Goal: Task Accomplishment & Management: Use online tool/utility

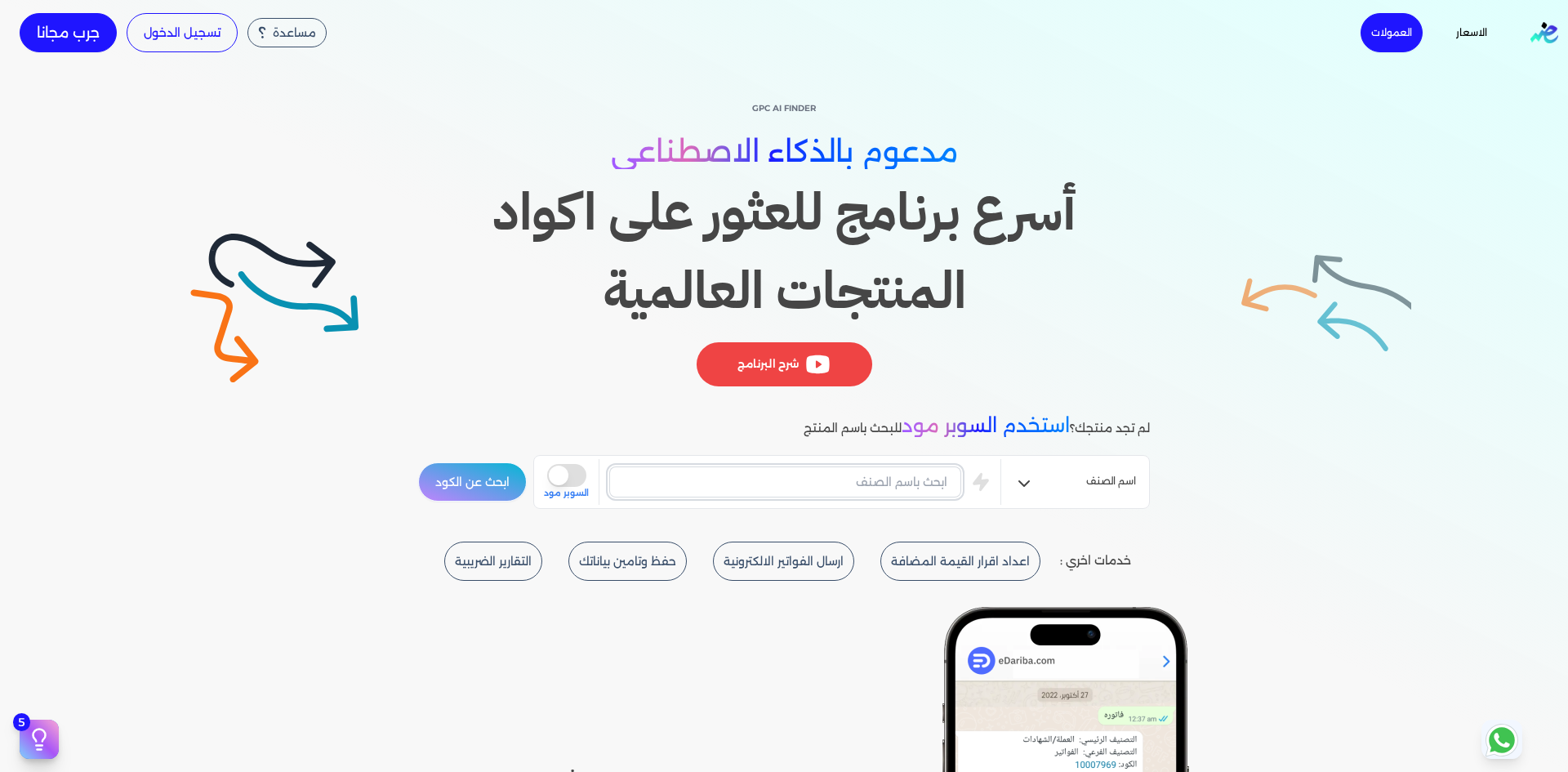
click at [860, 485] on input "text" at bounding box center [786, 481] width 352 height 31
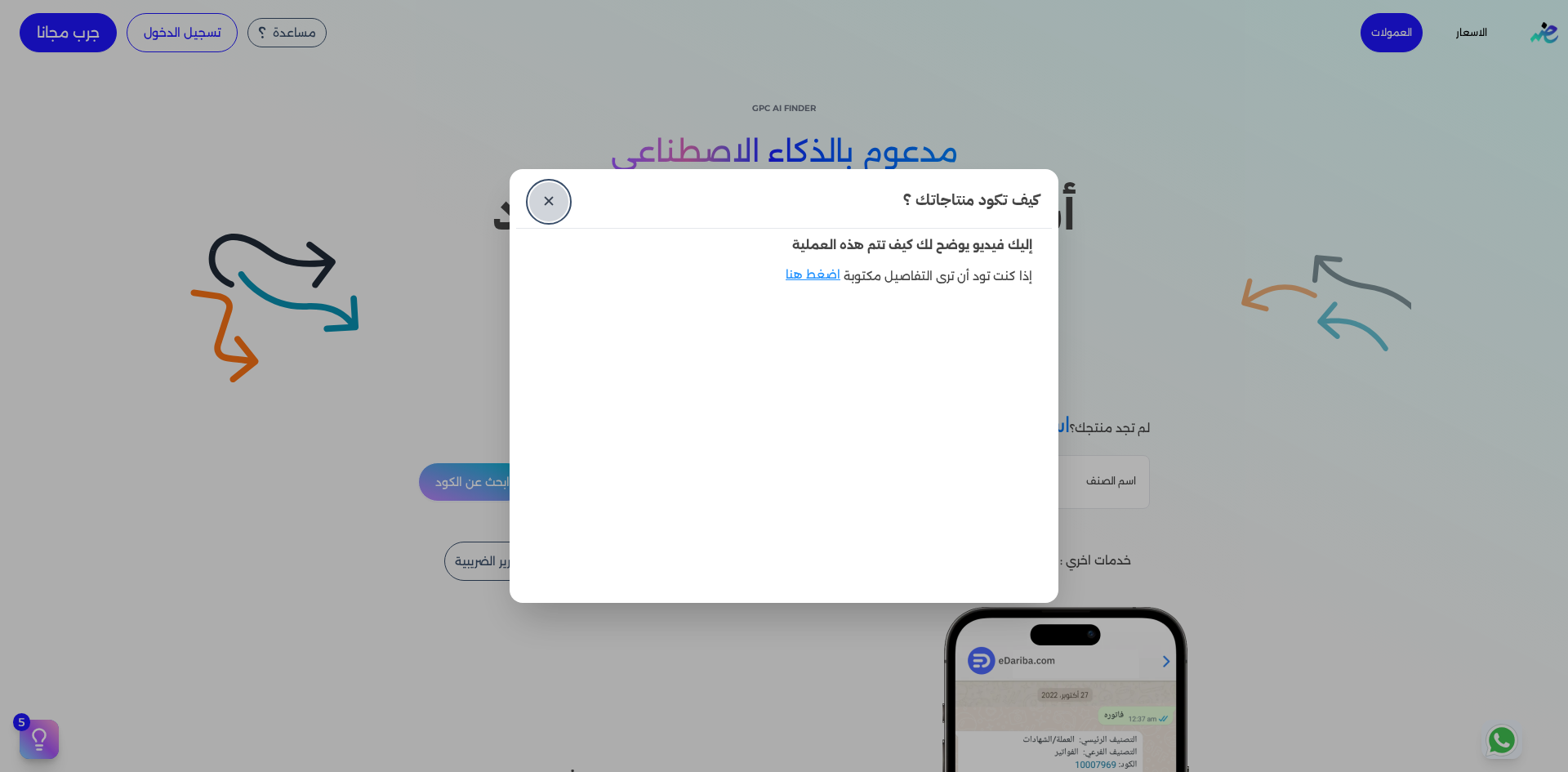
click at [541, 194] on link "✕" at bounding box center [549, 202] width 39 height 39
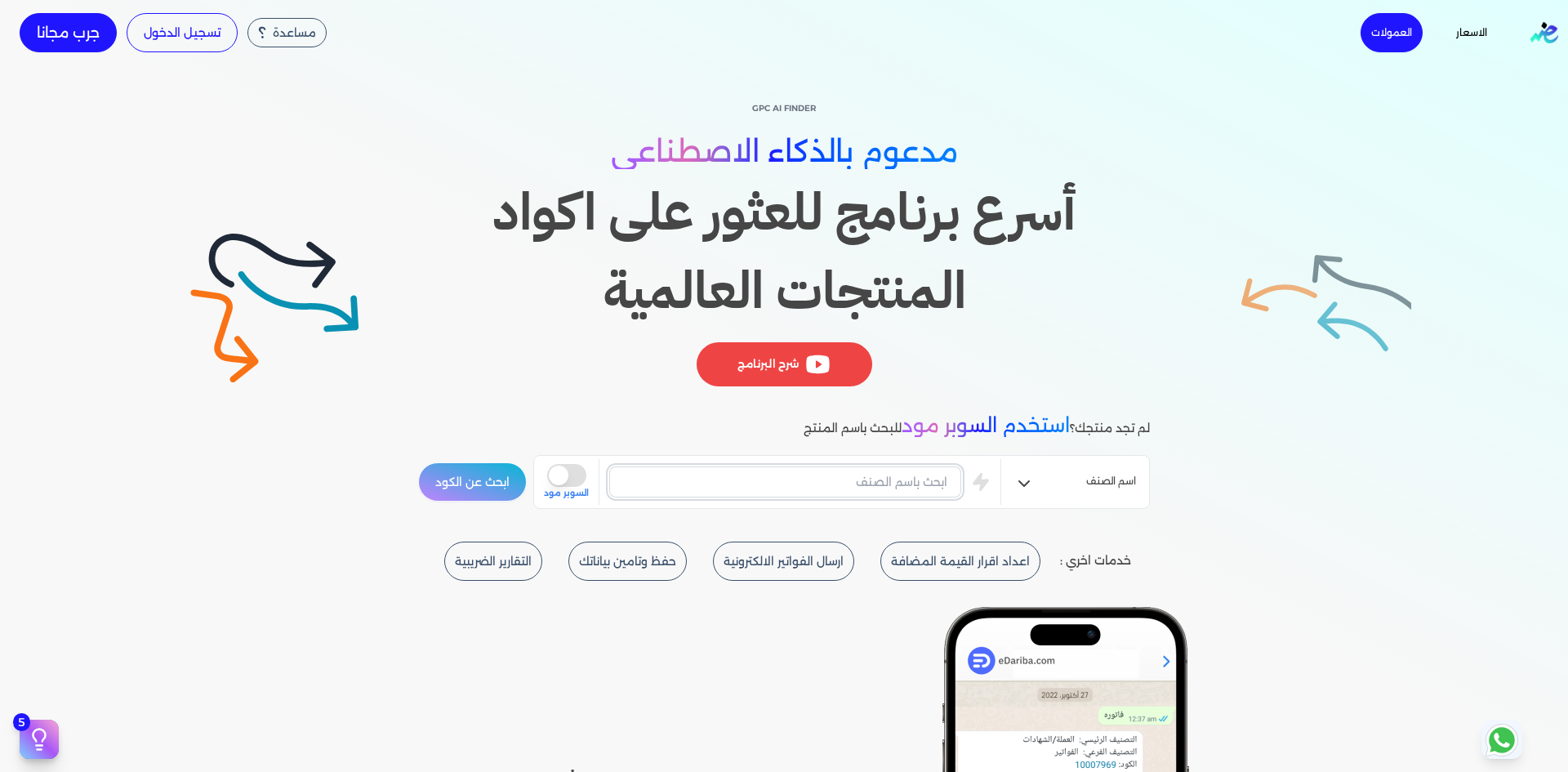
click at [922, 482] on input "text" at bounding box center [786, 481] width 352 height 31
type input "كرسي"
click at [418, 462] on button "ابحث عن الكود" at bounding box center [472, 482] width 108 height 39
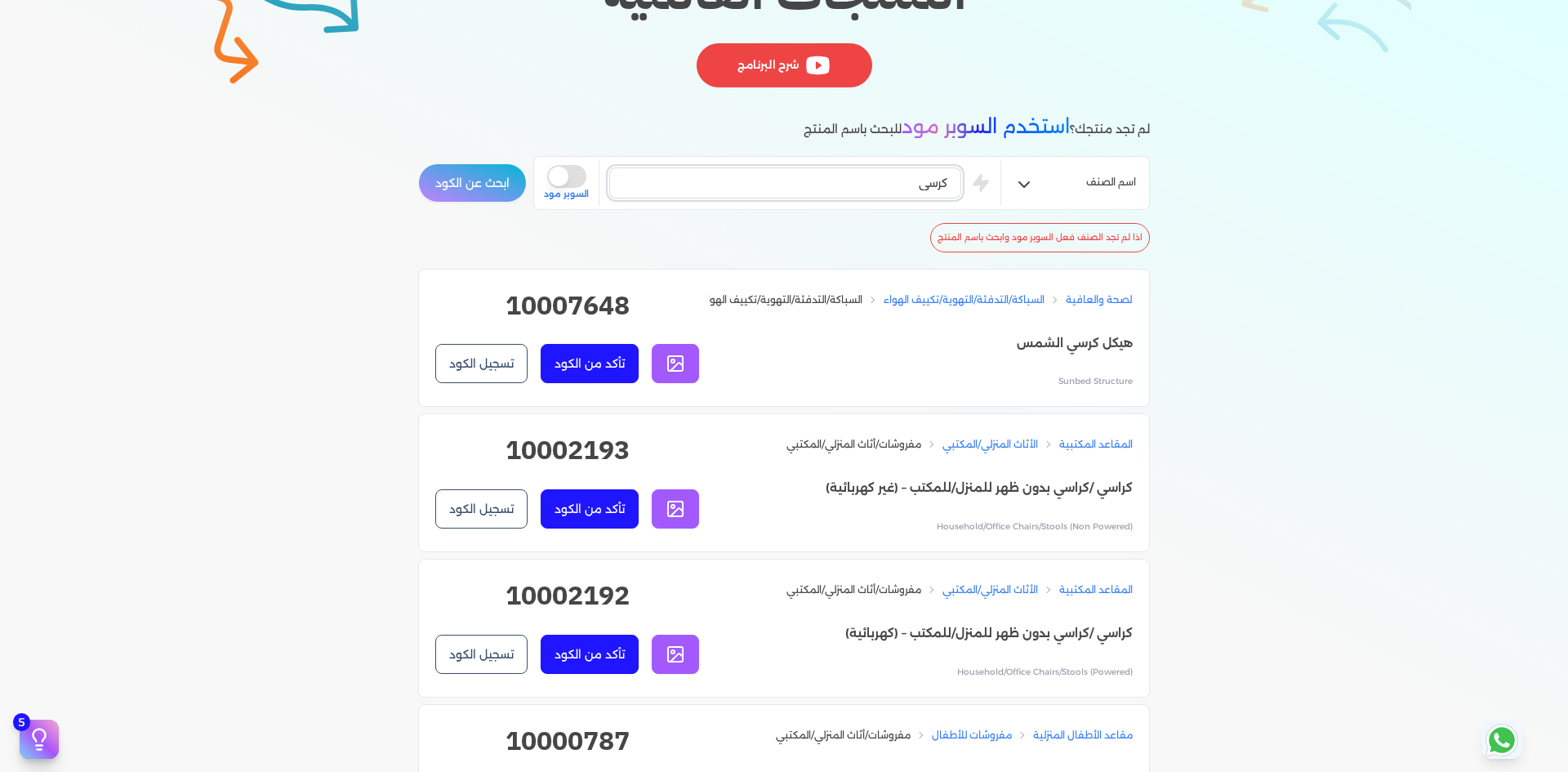
scroll to position [301, 0]
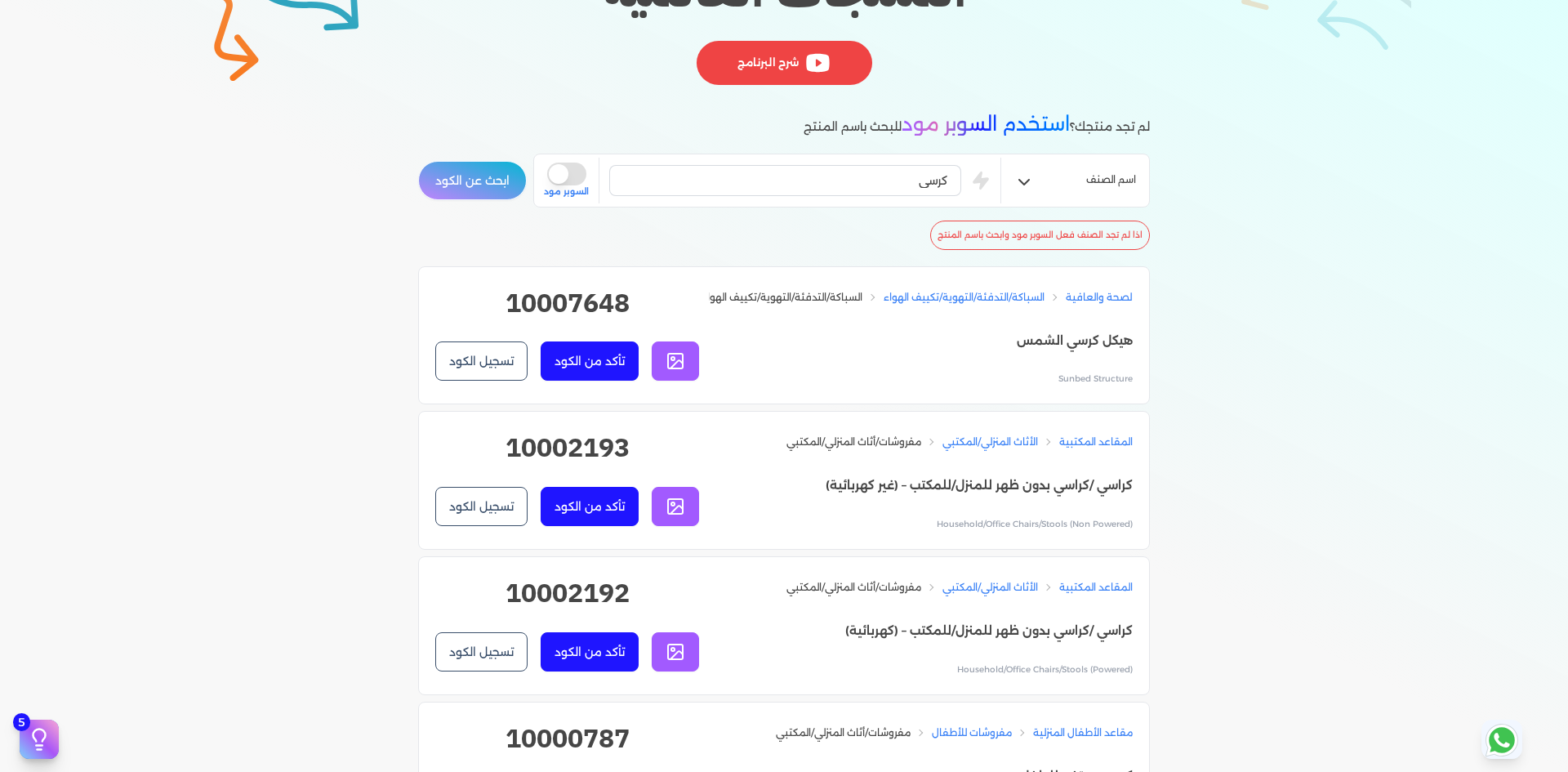
click at [681, 369] on icon at bounding box center [677, 365] width 12 height 8
click at [607, 361] on button "تأكد من الكود" at bounding box center [590, 361] width 98 height 39
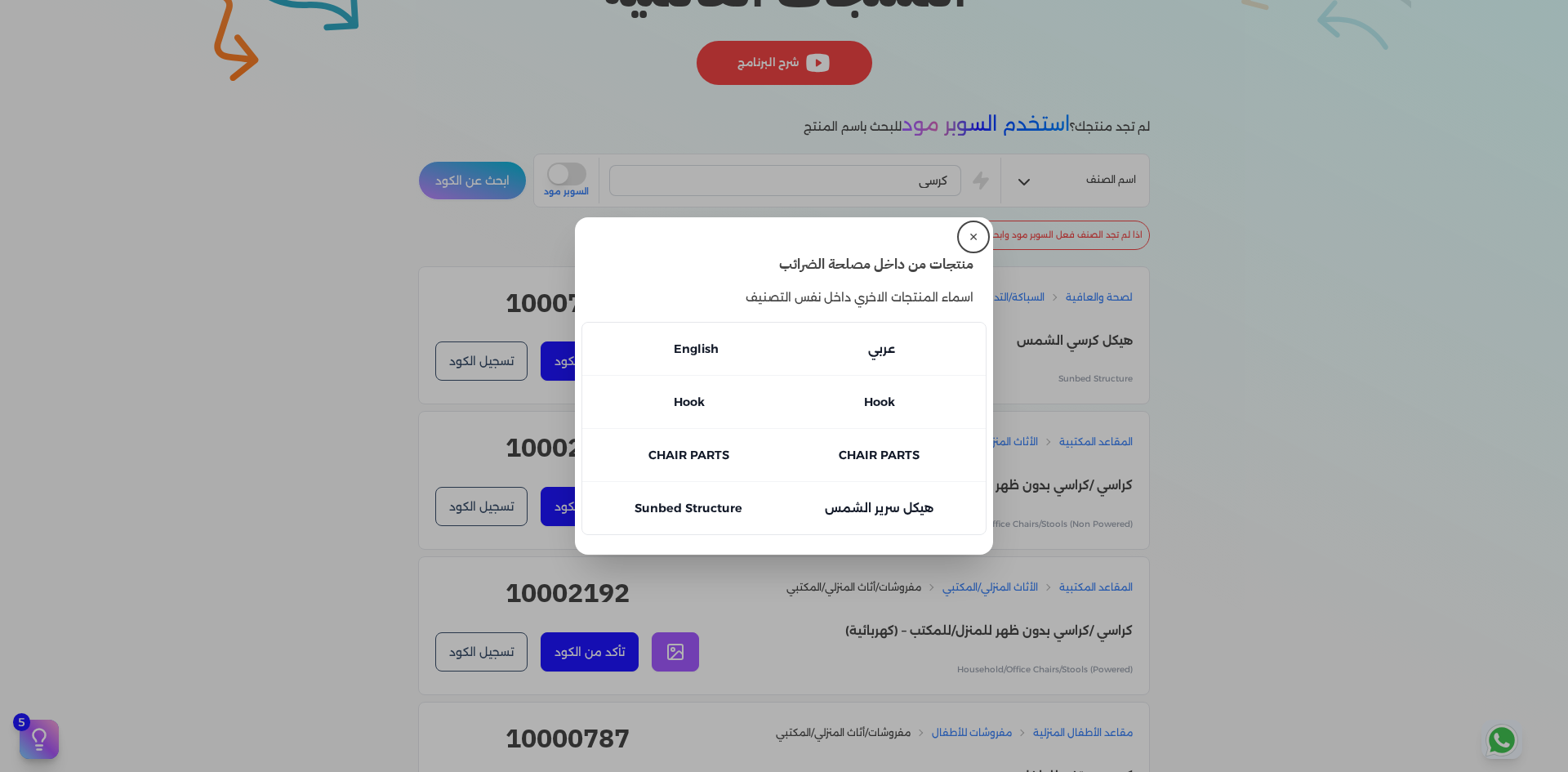
click at [981, 236] on button "✕" at bounding box center [974, 237] width 26 height 26
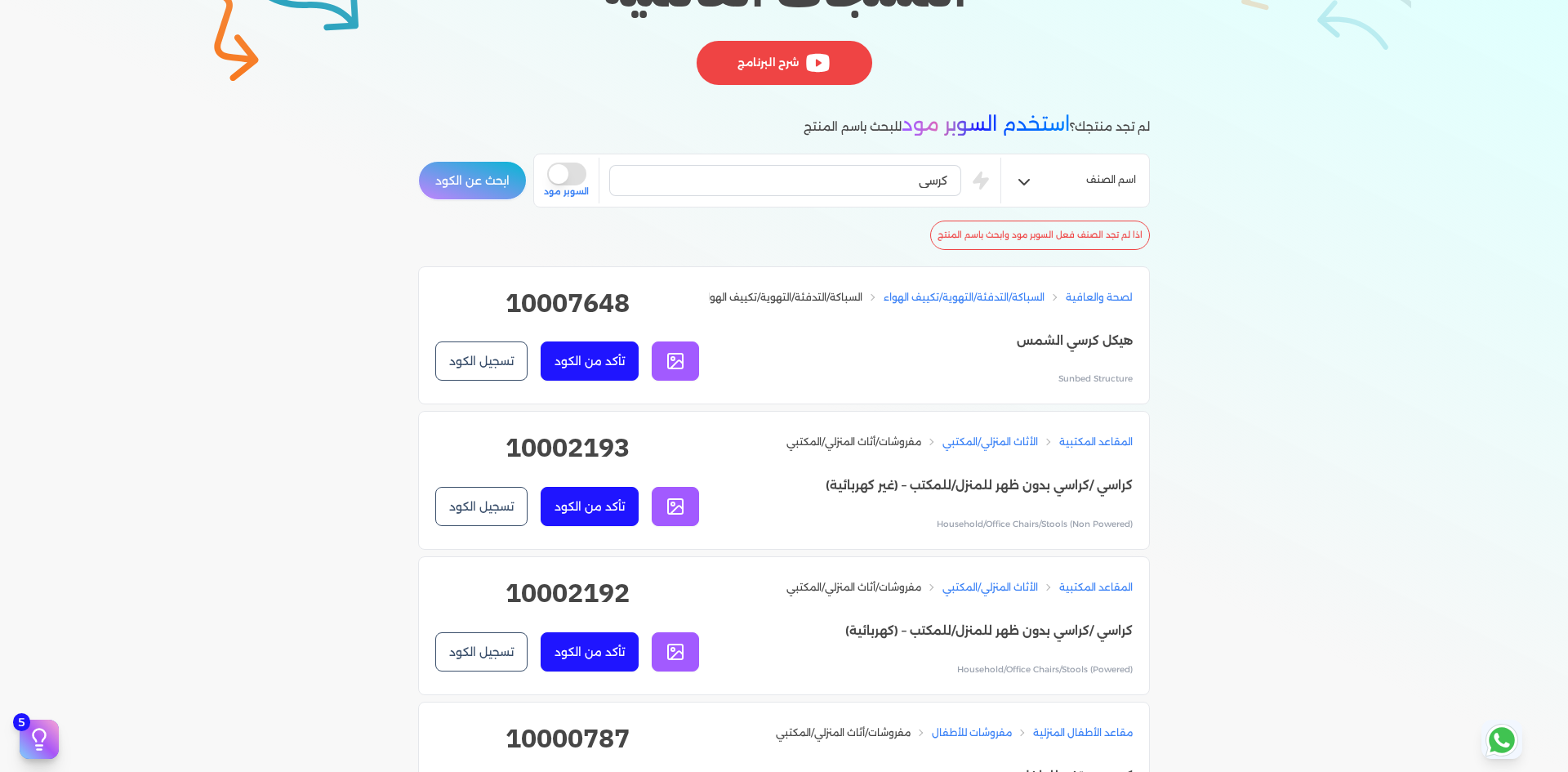
click at [491, 365] on button "تسجيل الكود" at bounding box center [482, 361] width 93 height 39
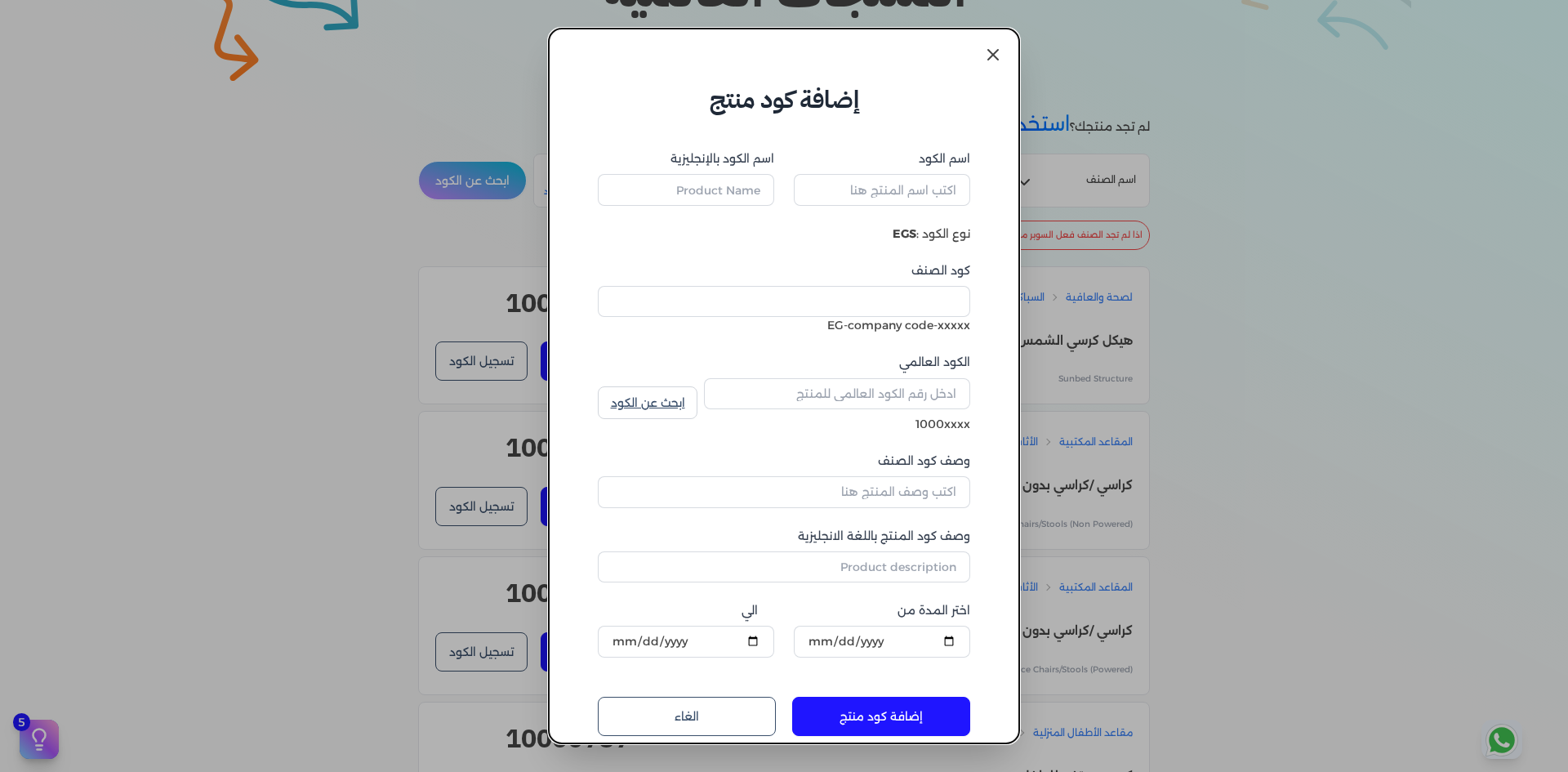
type input "هيكل كرسي الشمس"
type input "Sunbed Structure"
type input "10007648"
type input "الصحة والعافية"
type input "Health and Wellness"
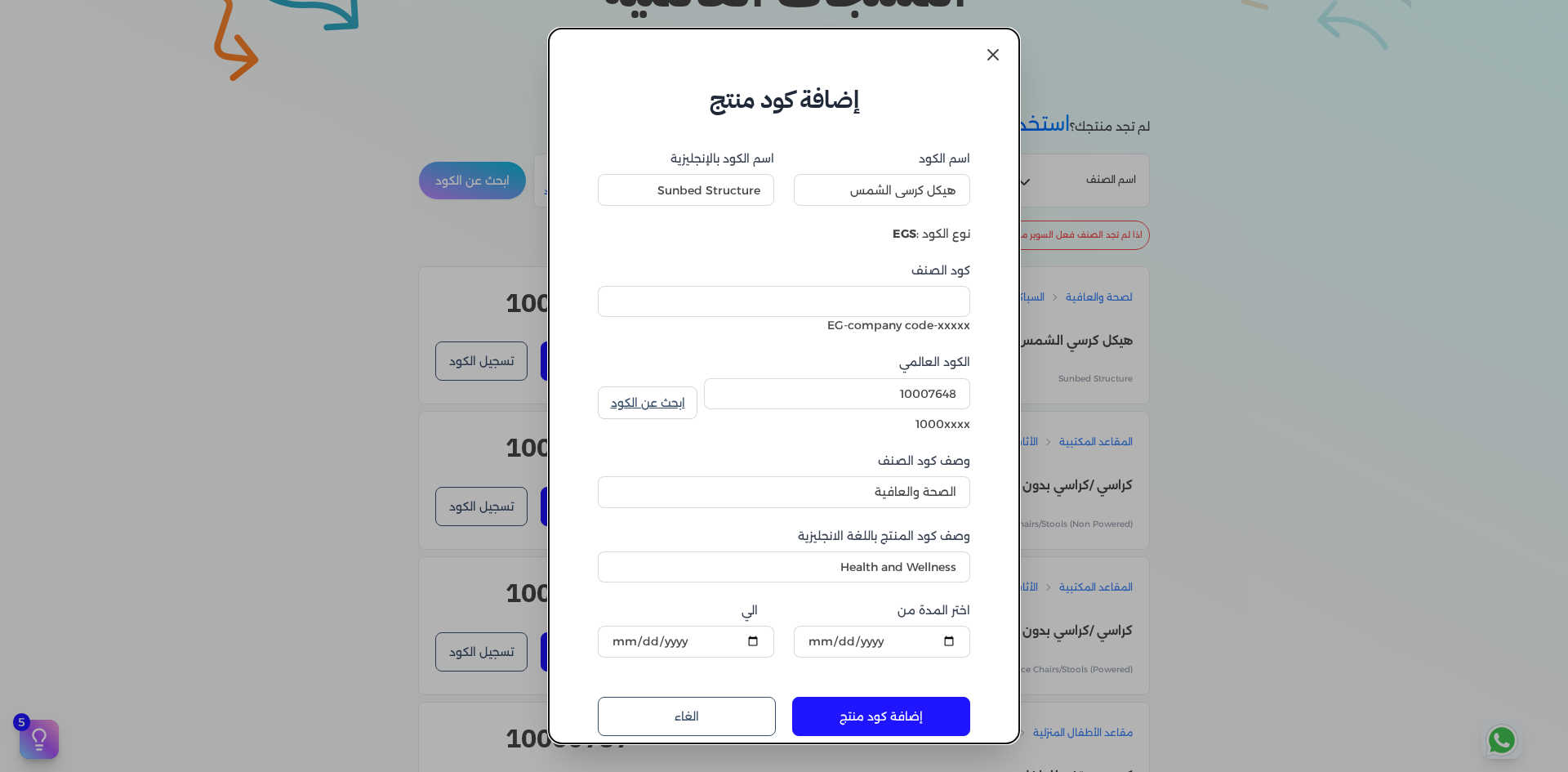
click at [1171, 158] on dialog "إضافة كود منتج اسم الكود هيكل كرسي الشمس اسم الكود بالإنجليزية Sunbed Structure…" at bounding box center [784, 386] width 1568 height 772
click at [1003, 60] on link at bounding box center [993, 55] width 39 height 39
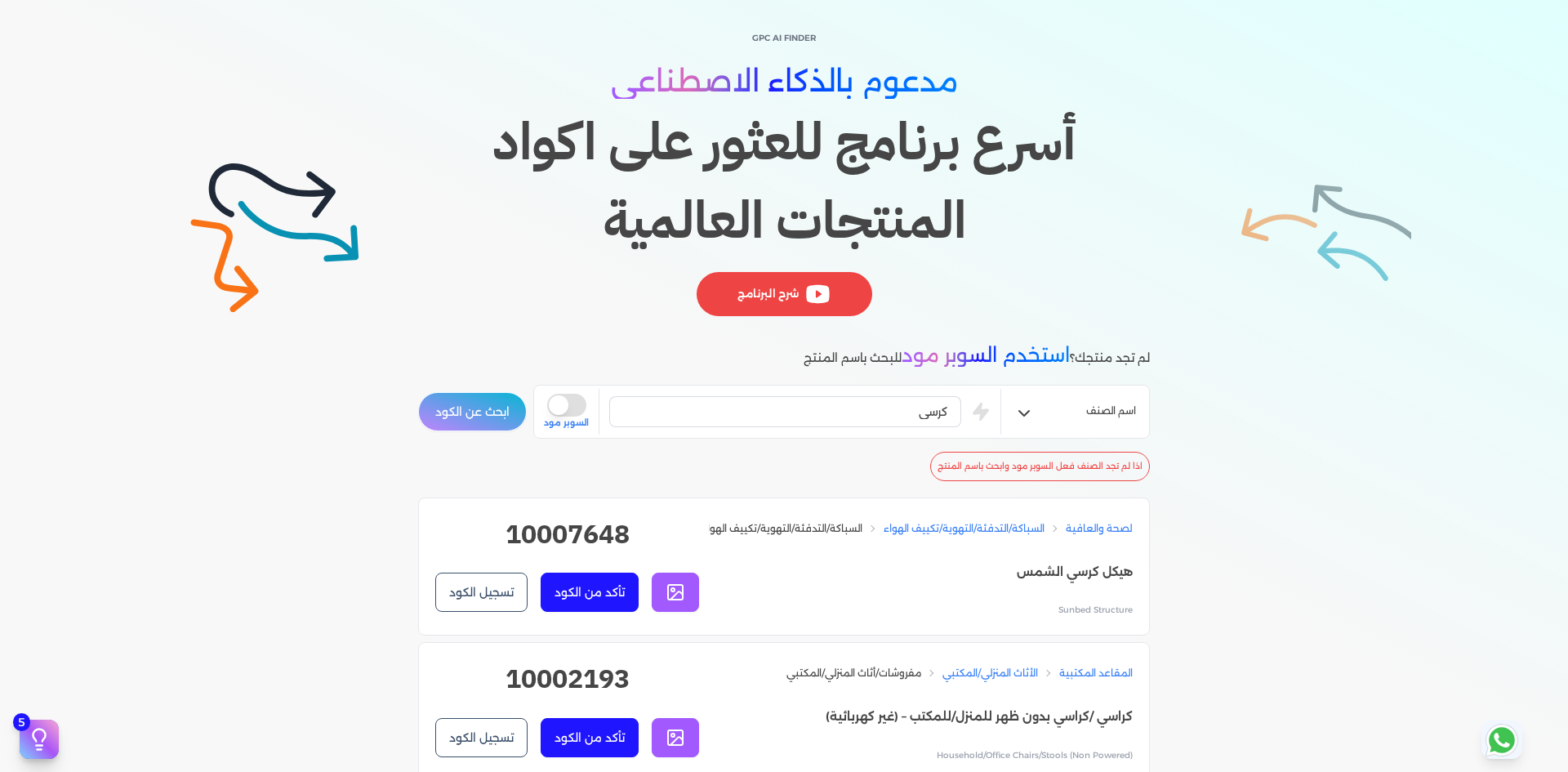
scroll to position [0, 0]
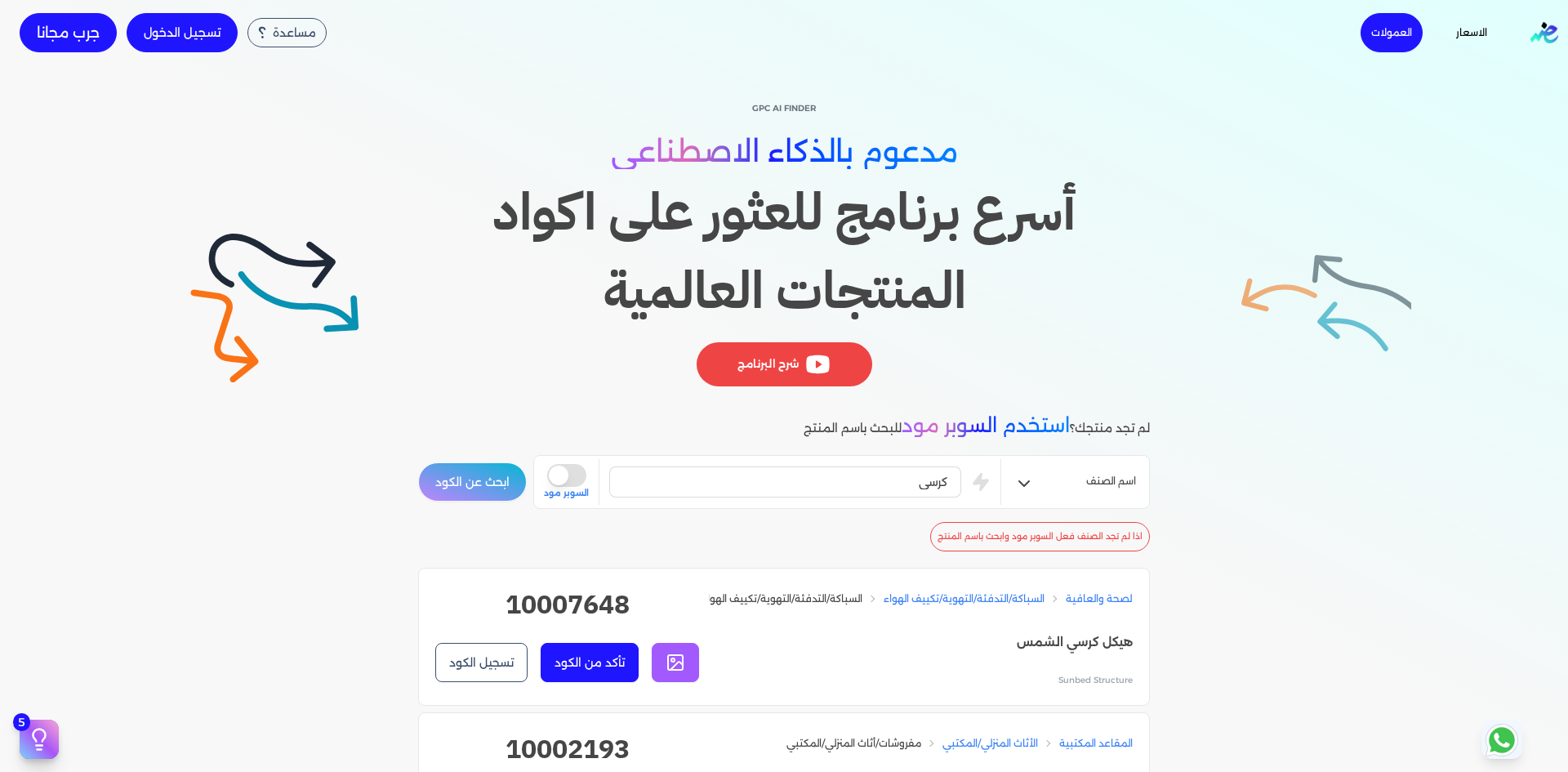
click at [188, 44] on link "تسجيل الدخول" at bounding box center [183, 32] width 111 height 39
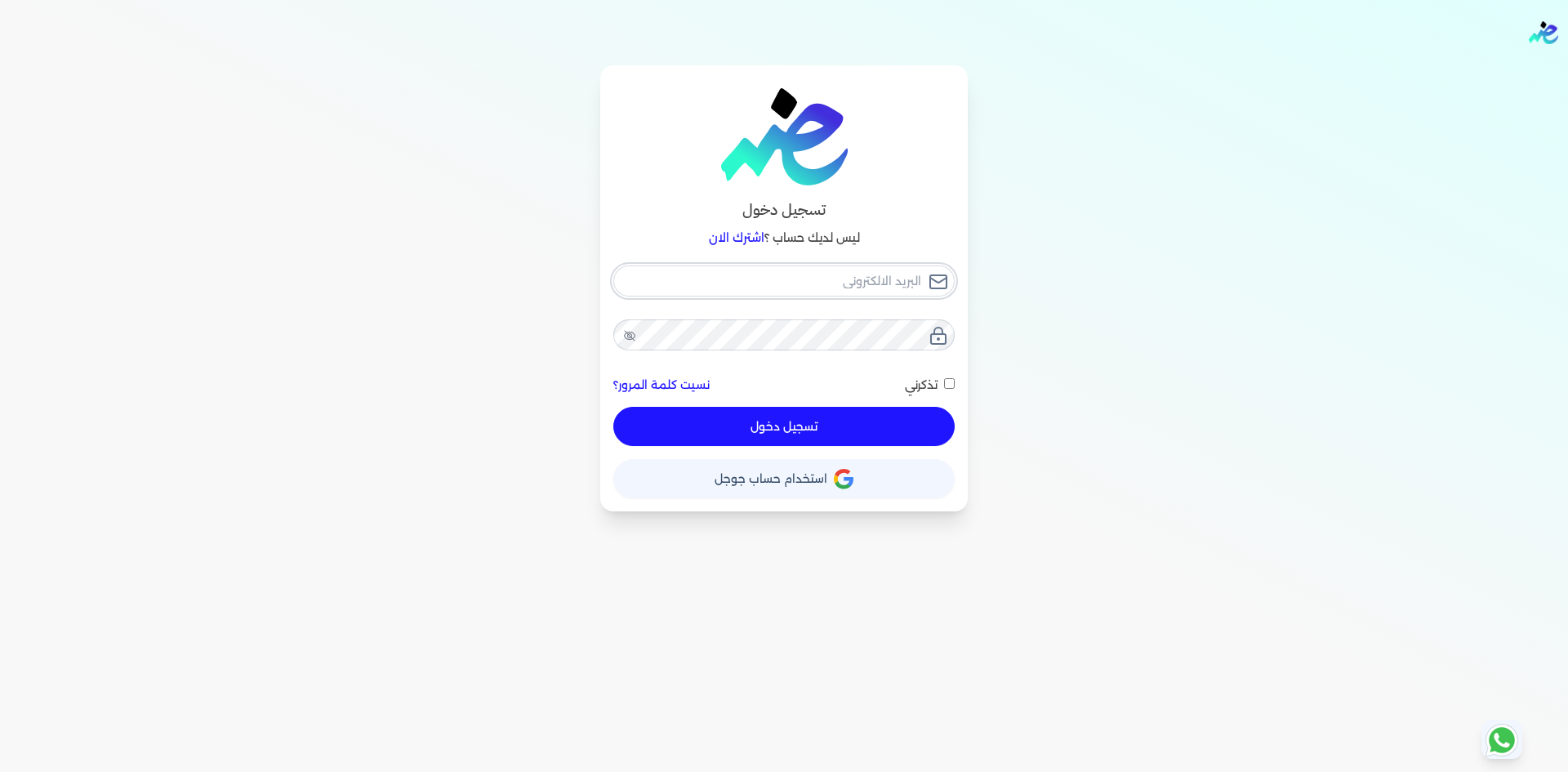
click at [869, 285] on input "email" at bounding box center [784, 280] width 341 height 31
type input "ا"
checkbox input "false"
type input "اع"
checkbox input "false"
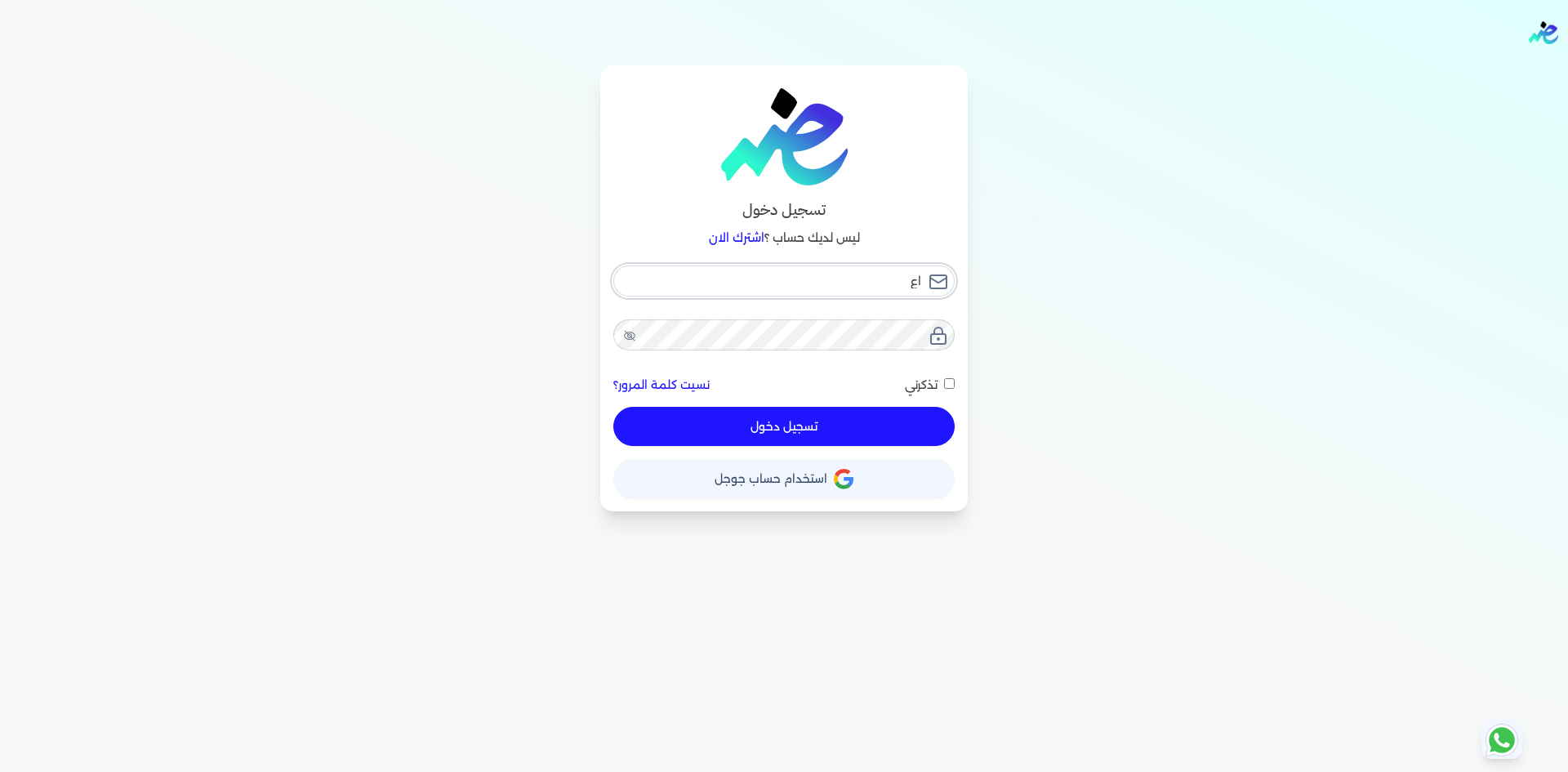
type input "ا"
checkbox input "false"
type input "h"
checkbox input "false"
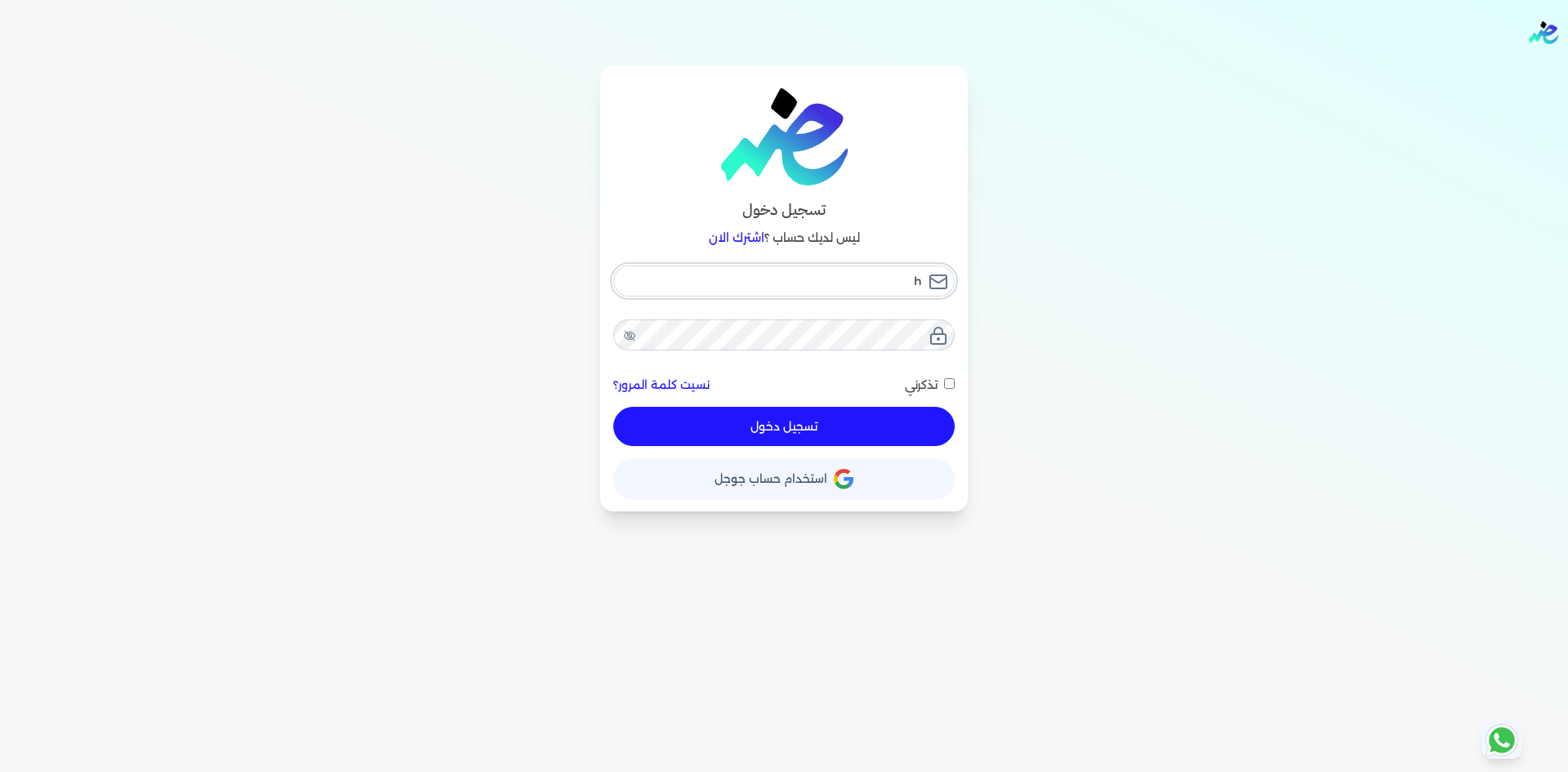
type input "hu"
checkbox input "false"
type input "hus"
checkbox input "false"
type input "huss"
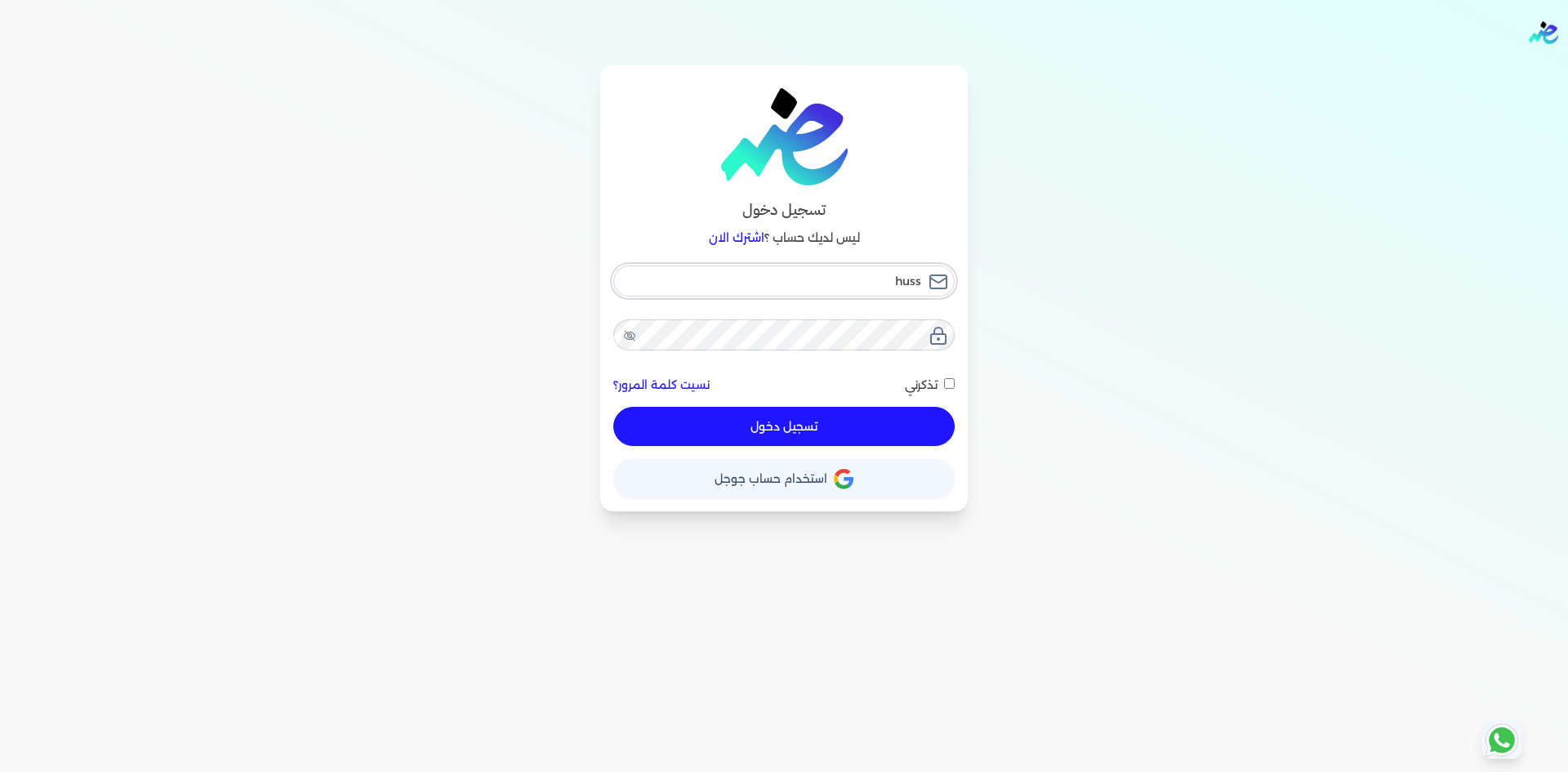
checkbox input "false"
type input "husse"
checkbox input "false"
type input "hussei"
checkbox input "false"
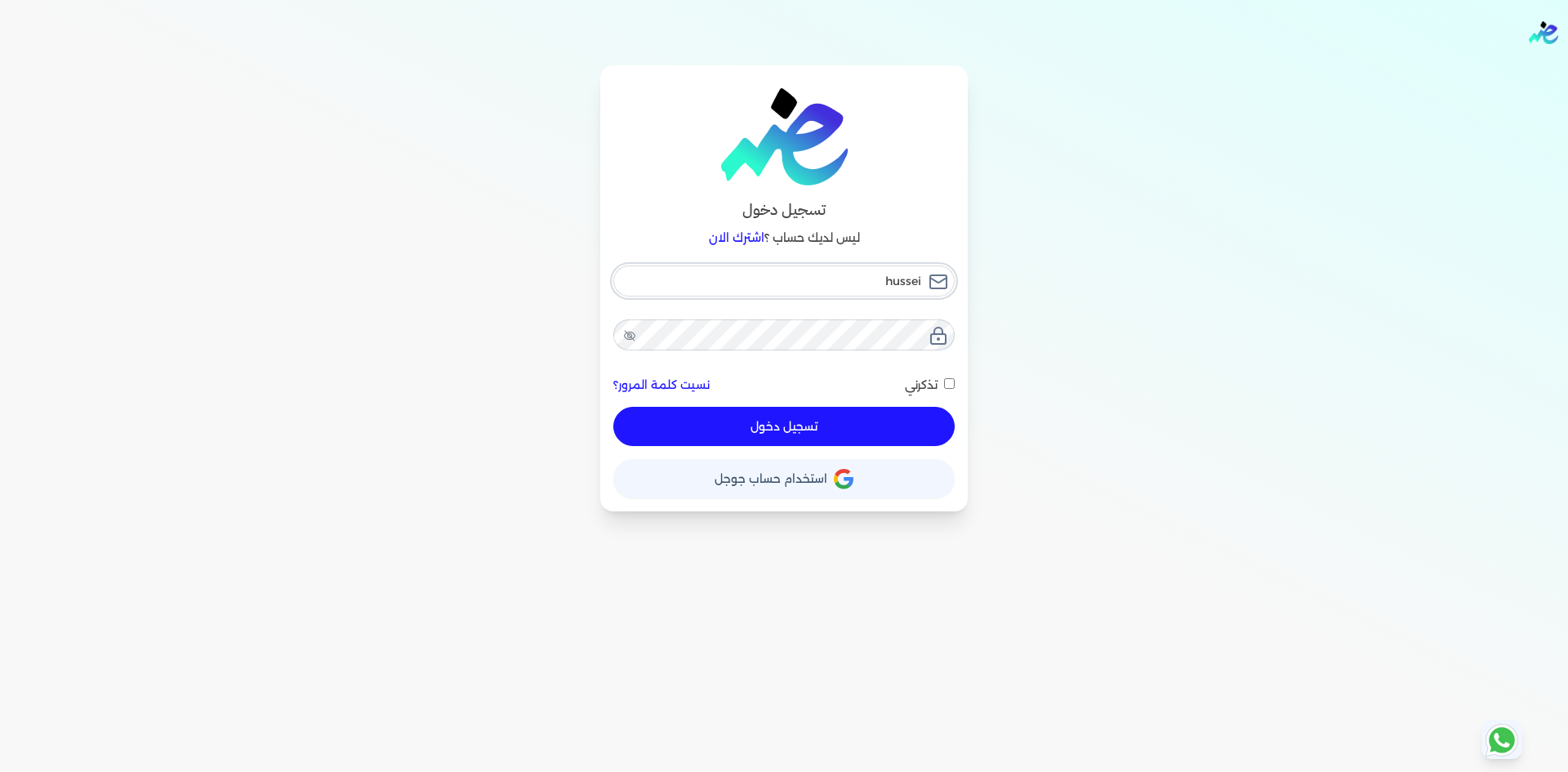
type input "[PERSON_NAME]"
checkbox input "false"
type input "husseins"
checkbox input "false"
type input "husseinsh"
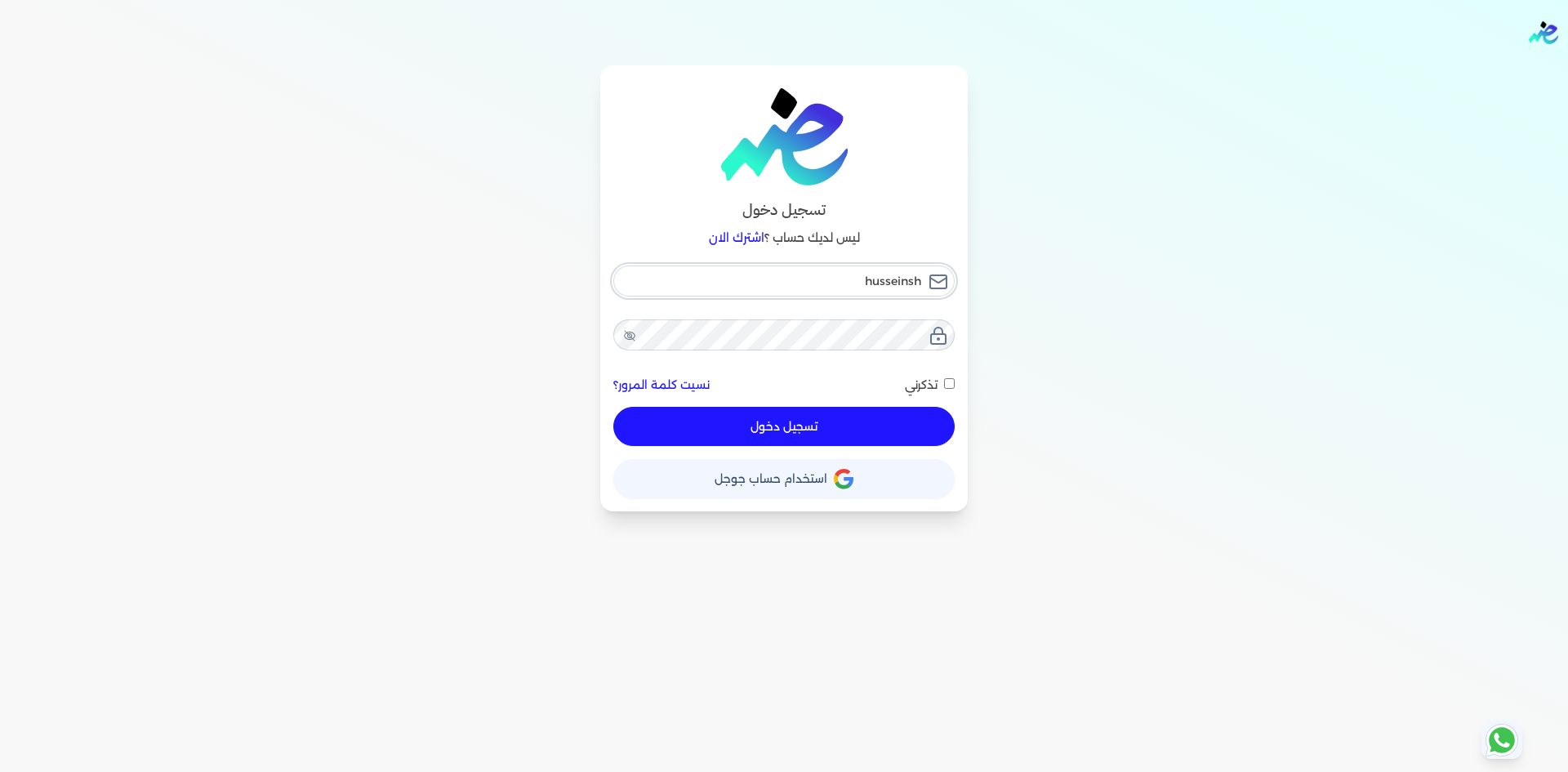
checkbox input "false"
type input "husseinsha"
checkbox input "false"
type input "husseinshah"
checkbox input "false"
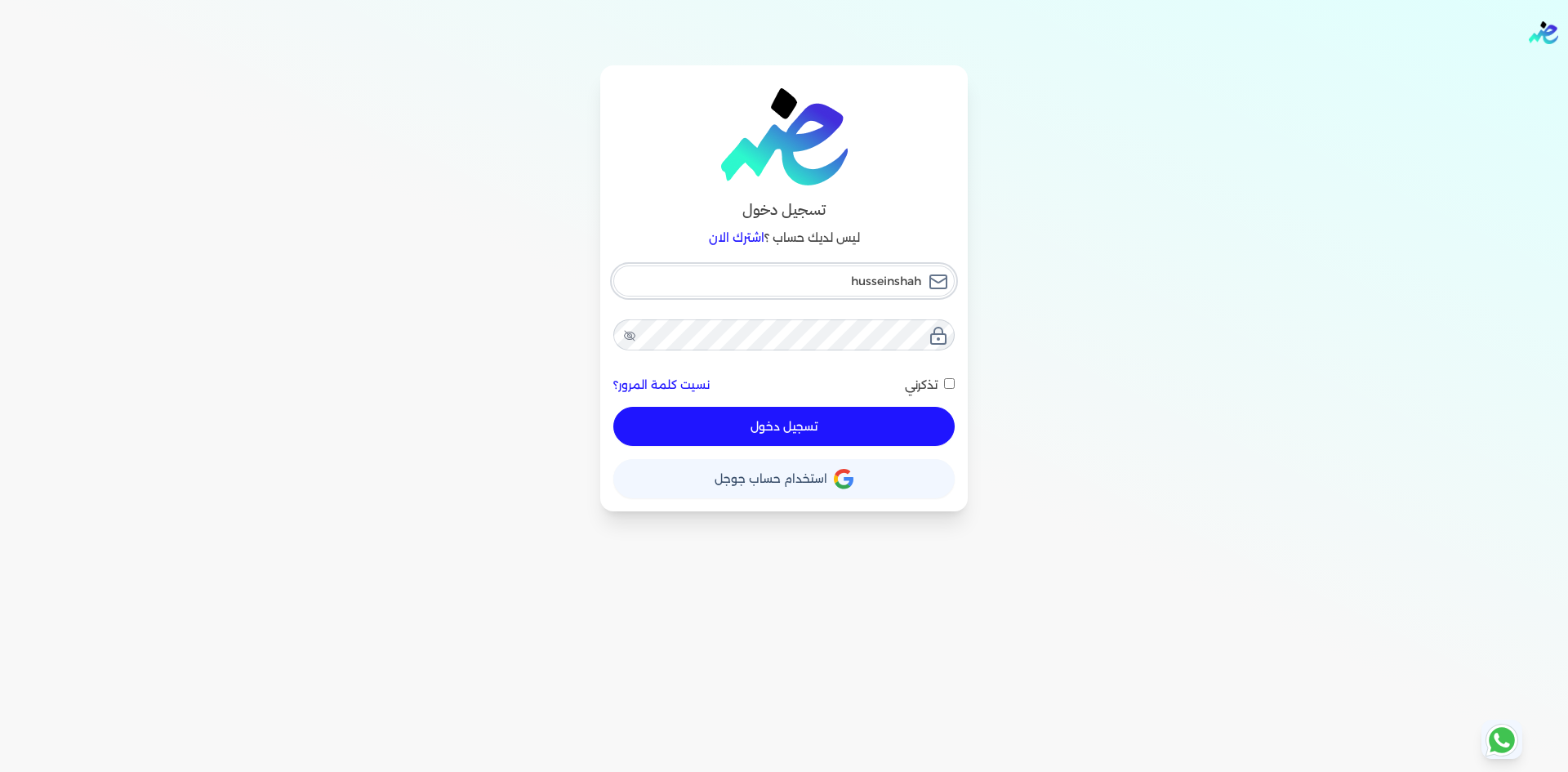
type input "husseinshahd"
checkbox input "false"
type input "husseinshahd."
checkbox input "false"
type input "husseinshahd.1"
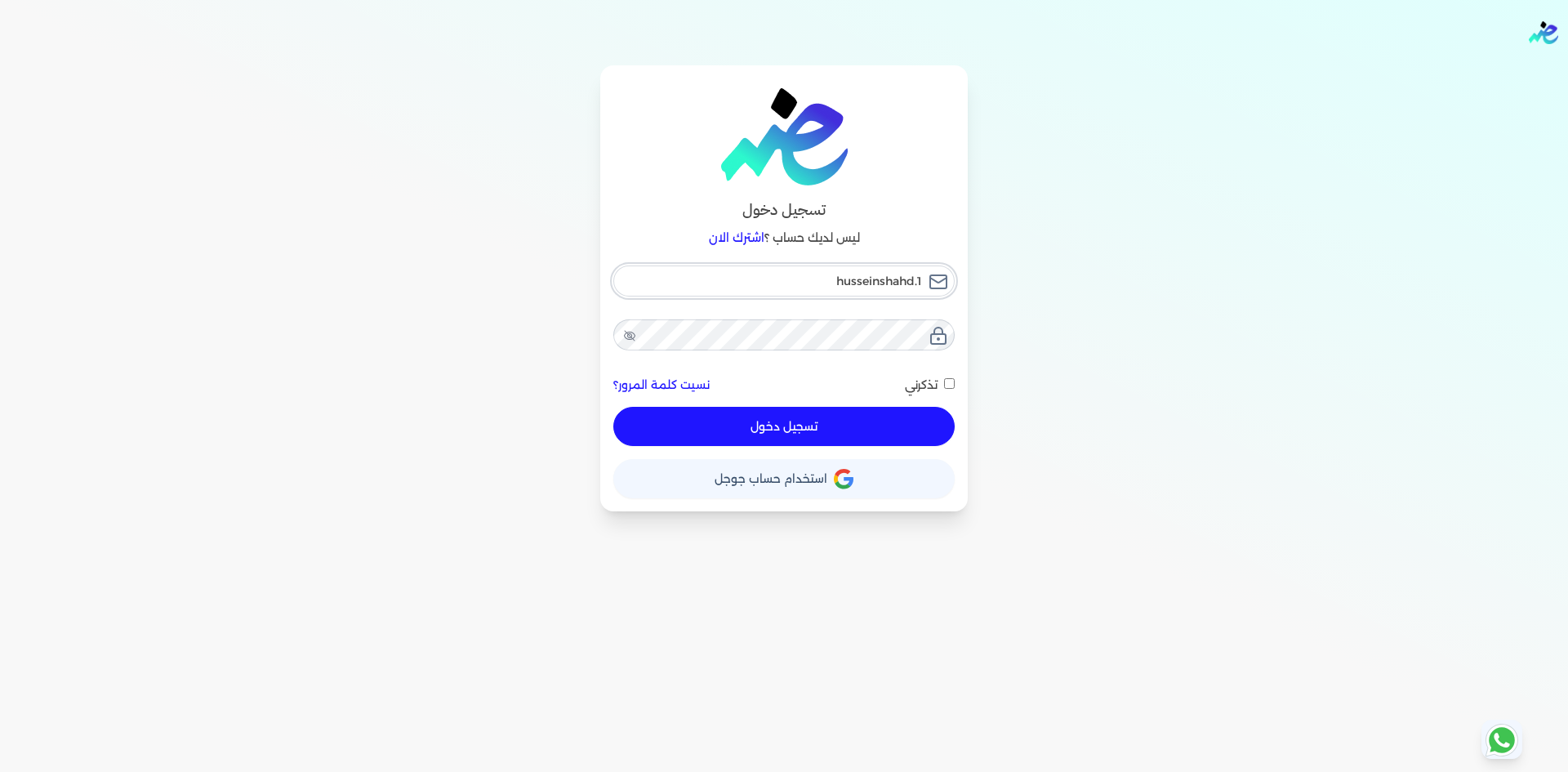
checkbox input "false"
type input "husseinshahd.12"
checkbox input "false"
type input "husseinshahd.123"
checkbox input "false"
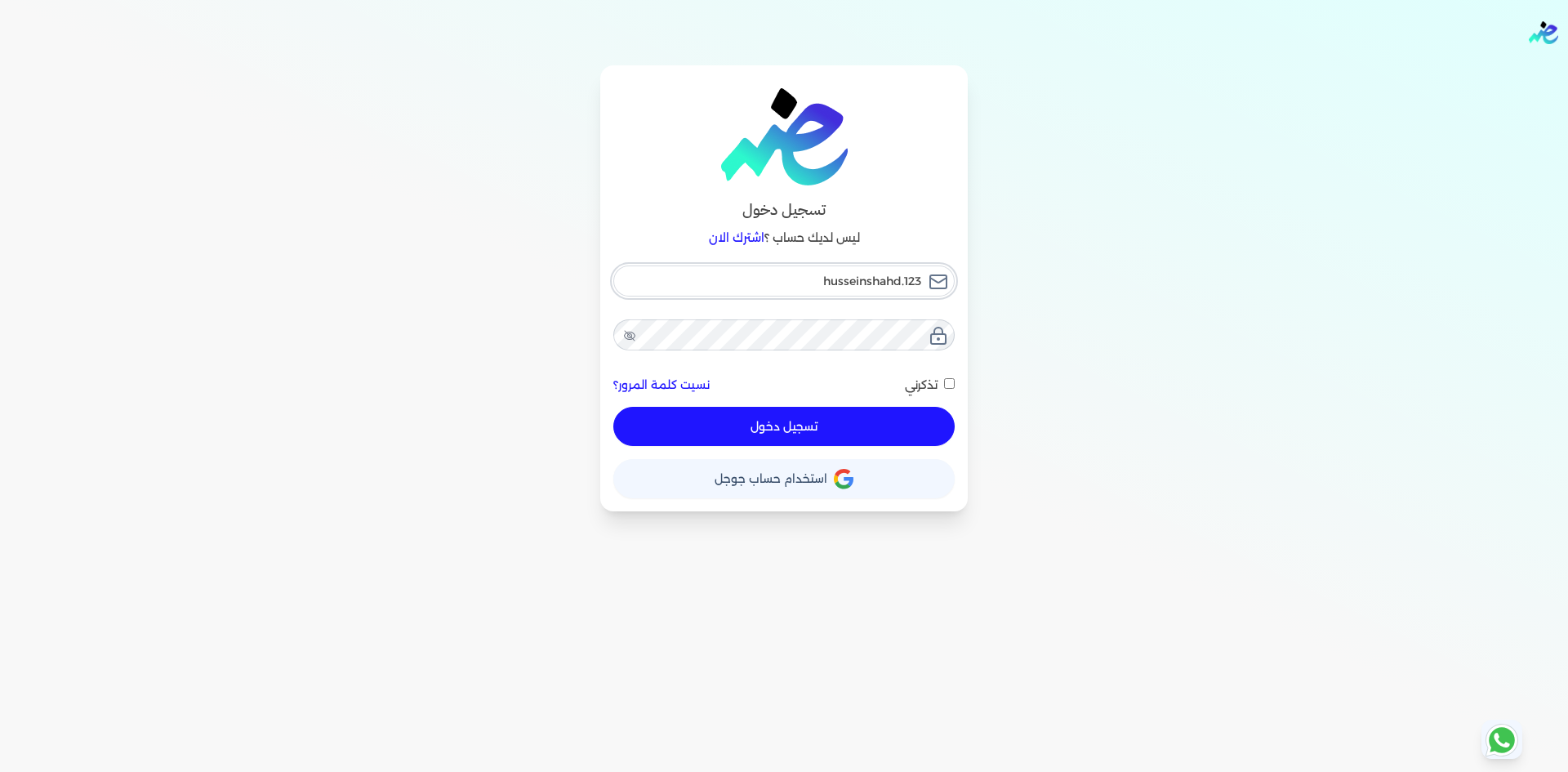
type input "husseinshahd.123@"
checkbox input "false"
type input "husseinshahd.123@g"
checkbox input "false"
type input "husseinshahd.123@gm"
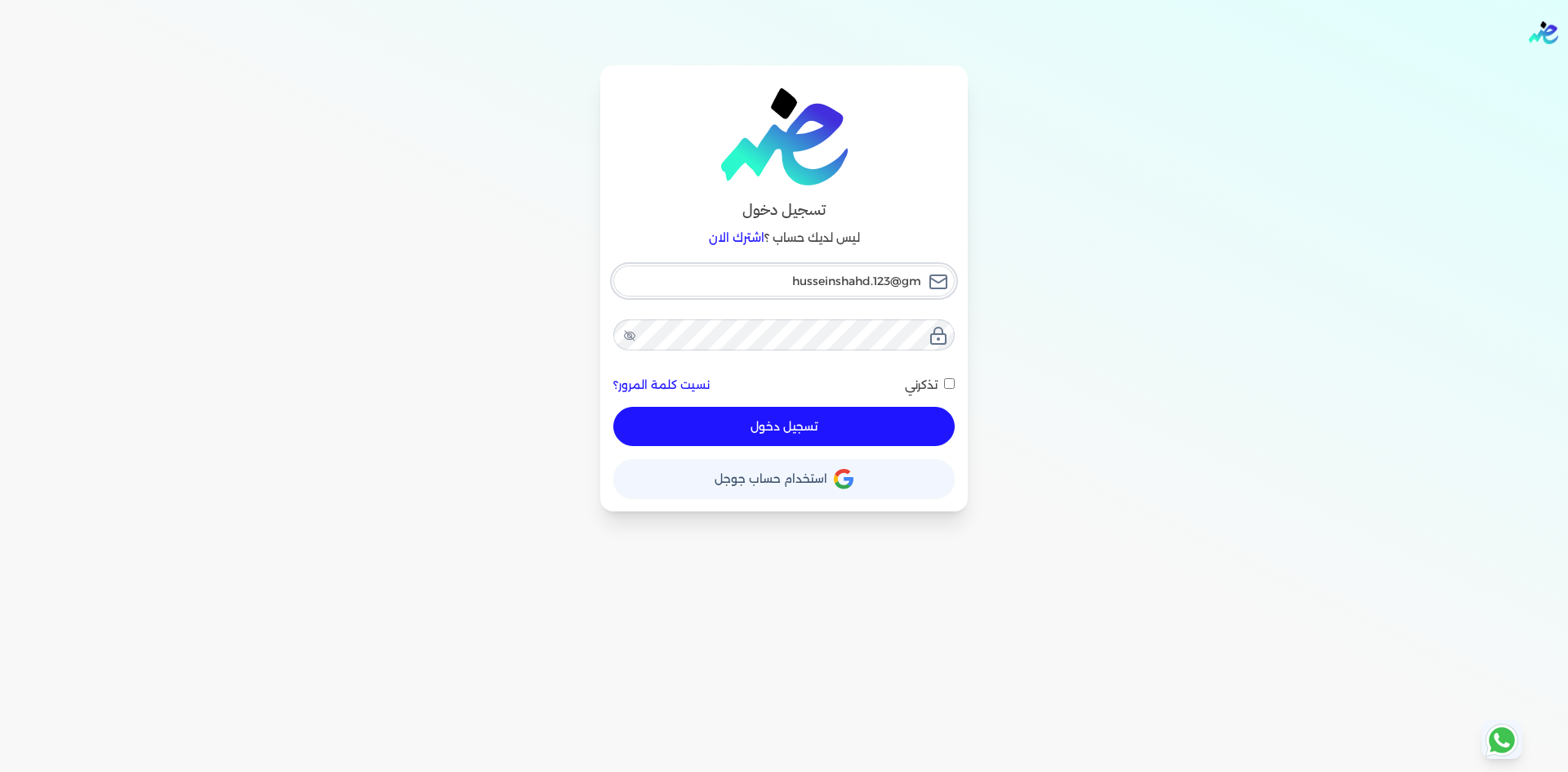
checkbox input "false"
type input "husseinshahd.123@gma"
checkbox input "false"
type input "husseinshahd.123@gmai"
checkbox input "false"
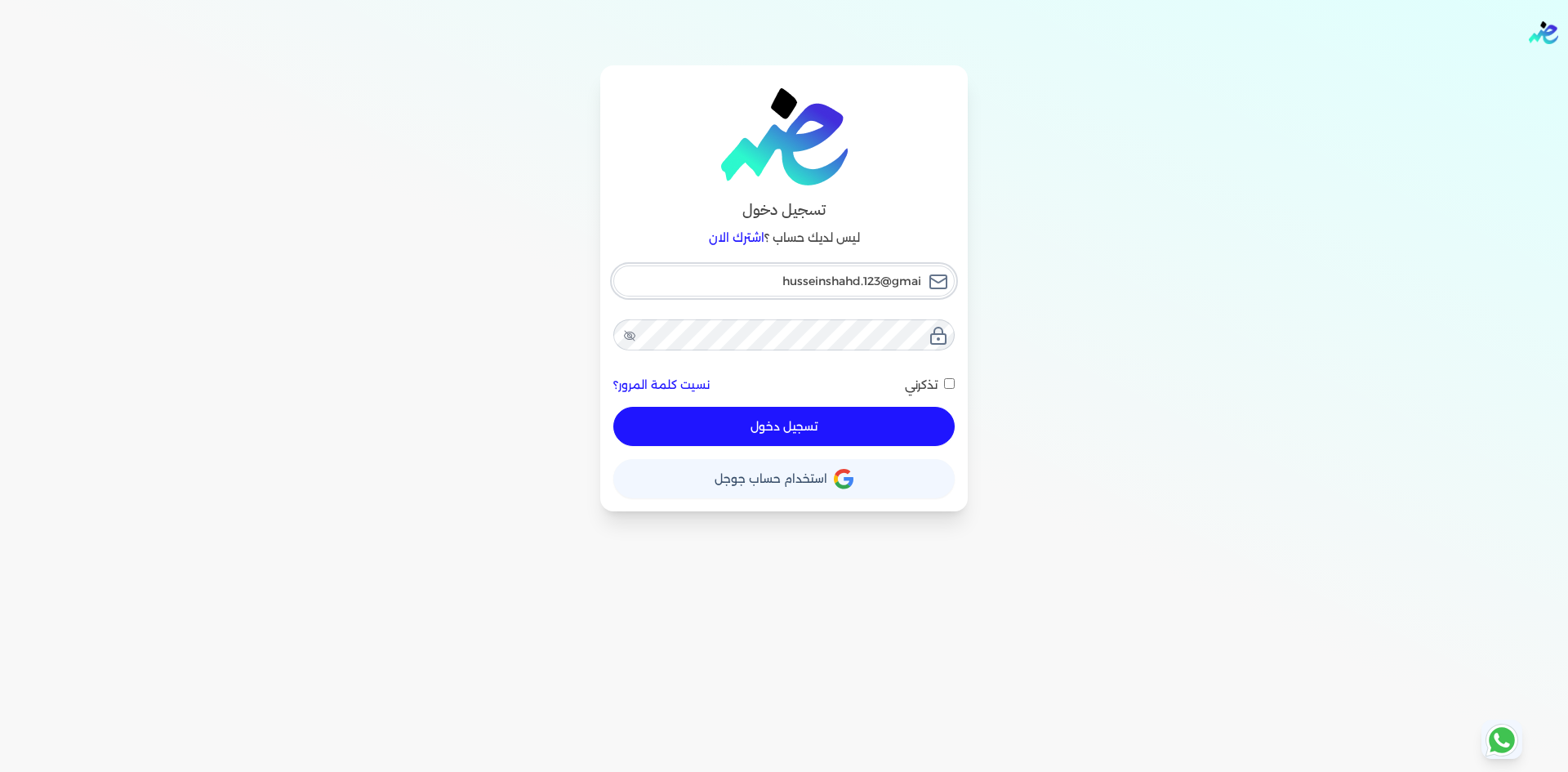
type input "[EMAIL_ADDRESS]"
checkbox input "false"
type input "[EMAIL_ADDRESS]."
checkbox input "false"
type input "husseinshahd.123@gmail.c"
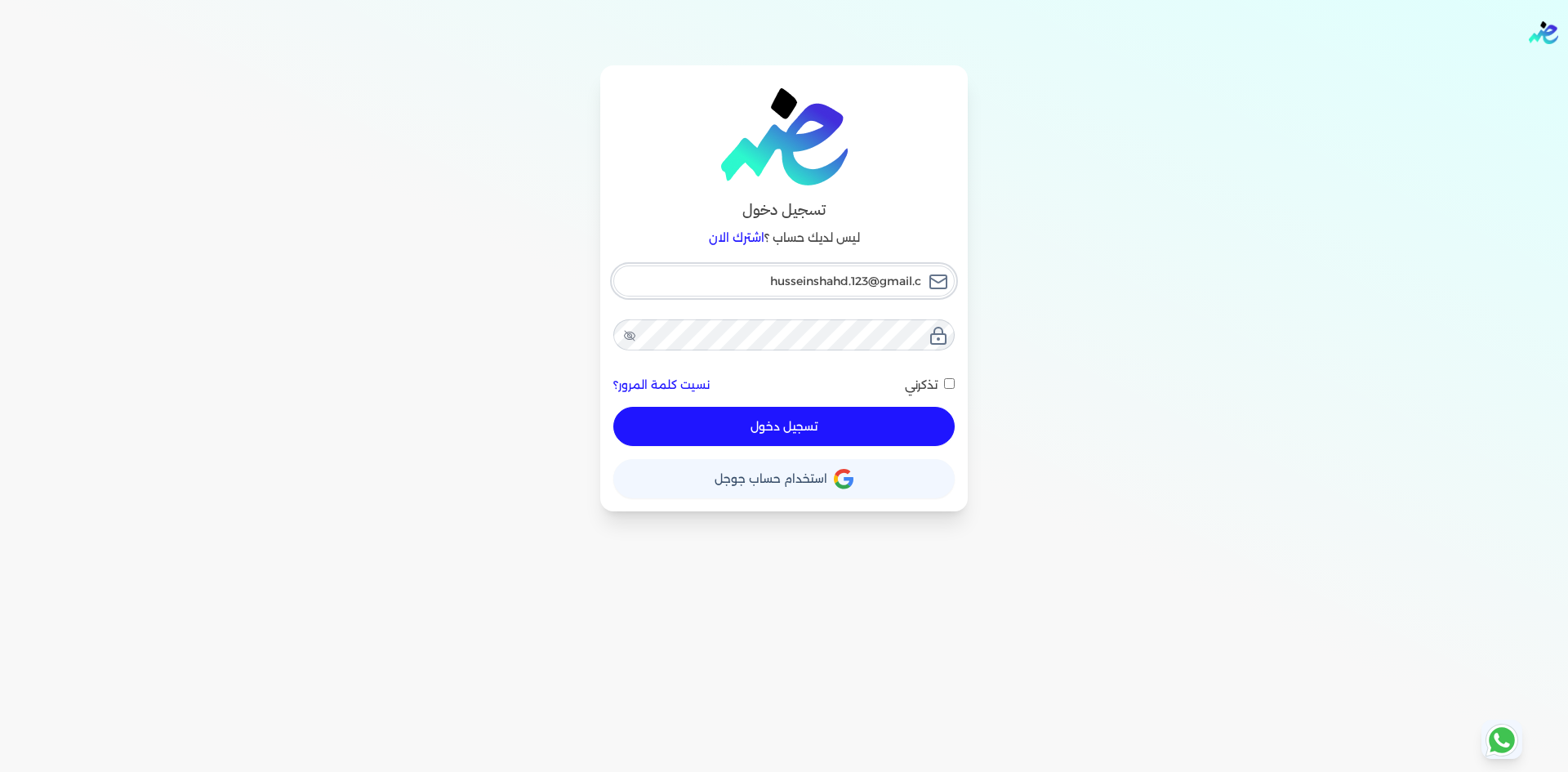
checkbox input "false"
type input "[EMAIL_ADDRESS][DOMAIN_NAME]"
checkbox input "false"
type input "[EMAIL_ADDRESS][DOMAIN_NAME]"
checkbox input "false"
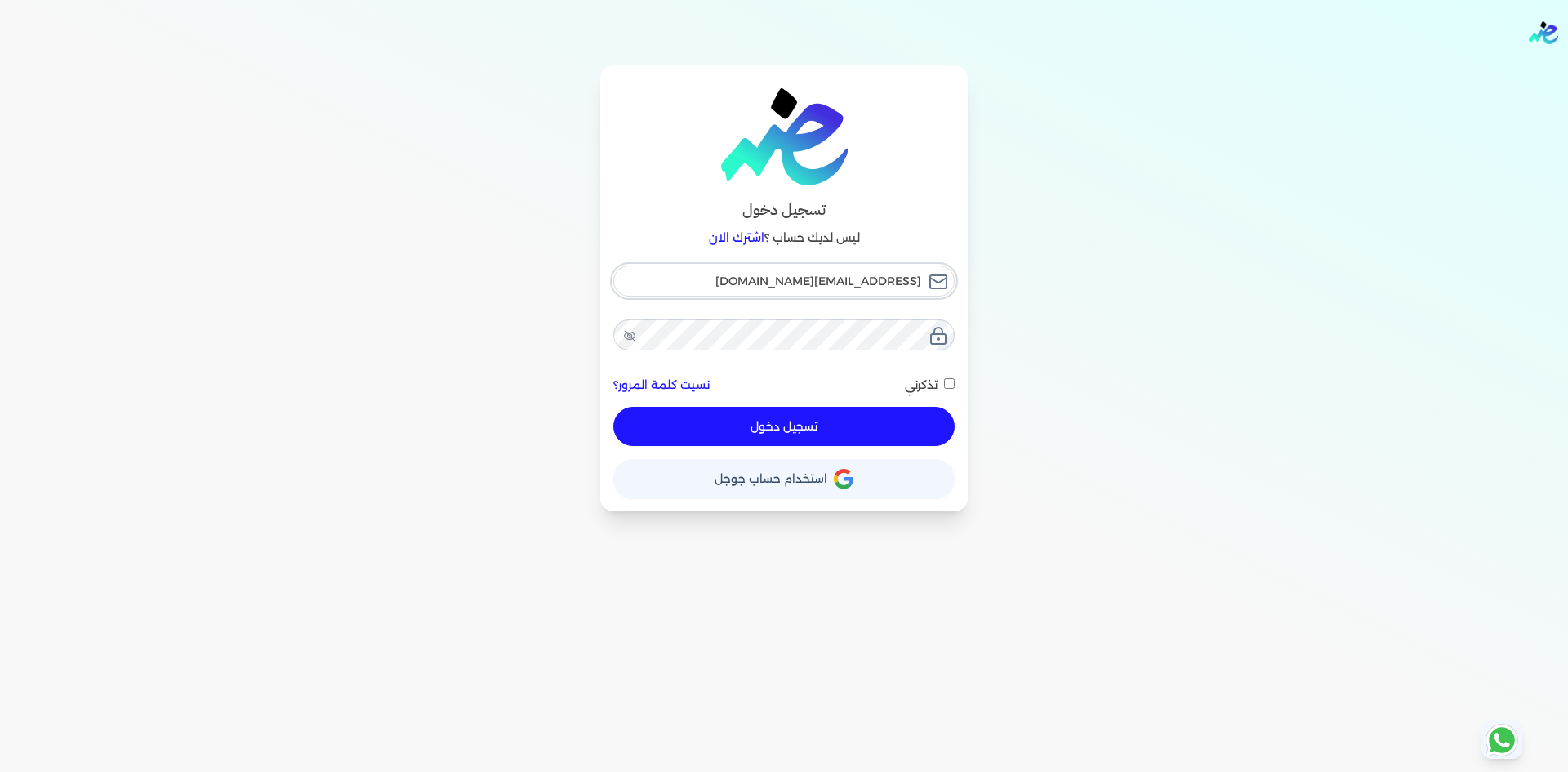
type input "[EMAIL_ADDRESS][DOMAIN_NAME]"
click at [806, 424] on button "تسجيل دخول" at bounding box center [784, 426] width 341 height 39
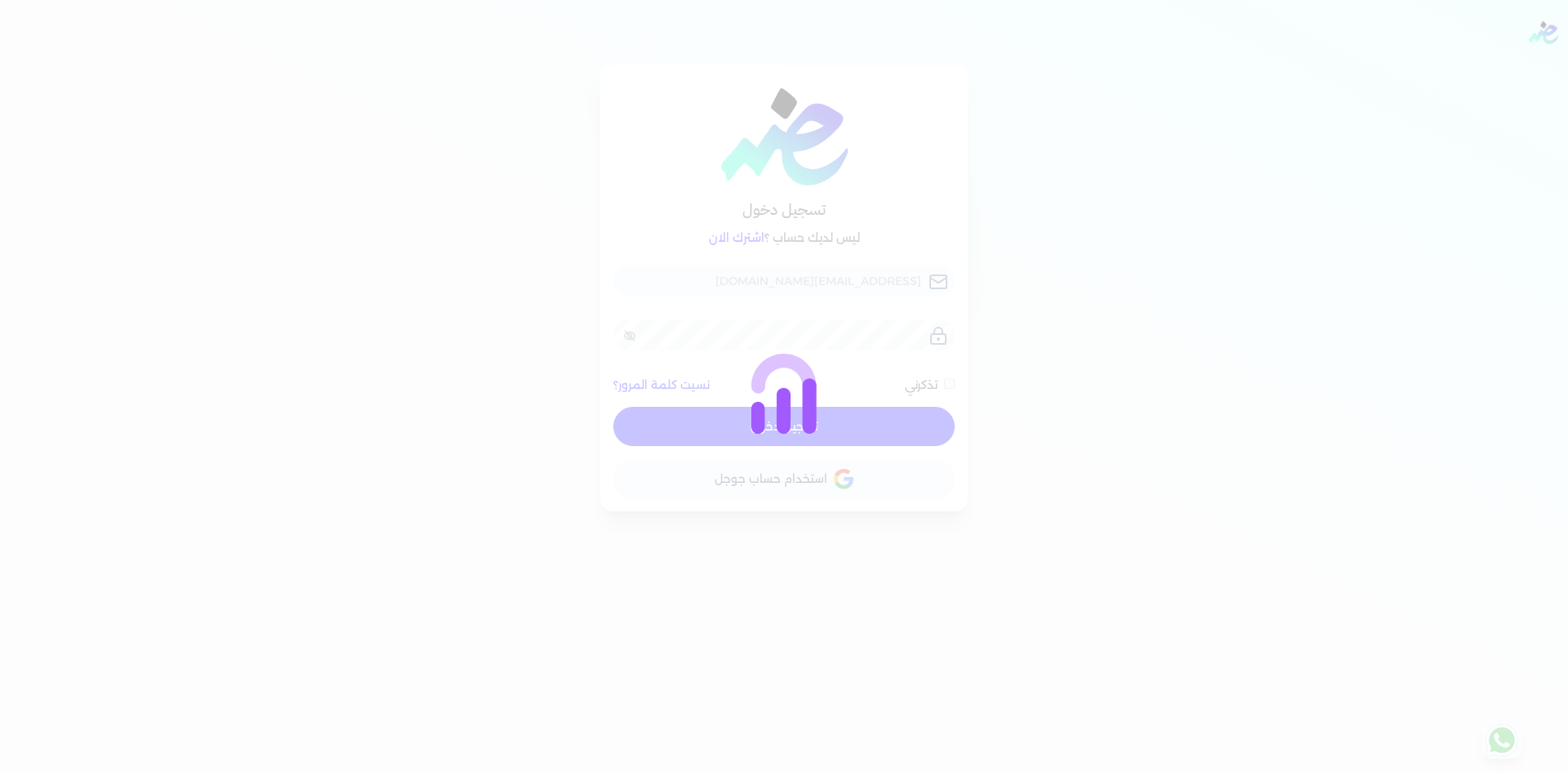
checkbox input "false"
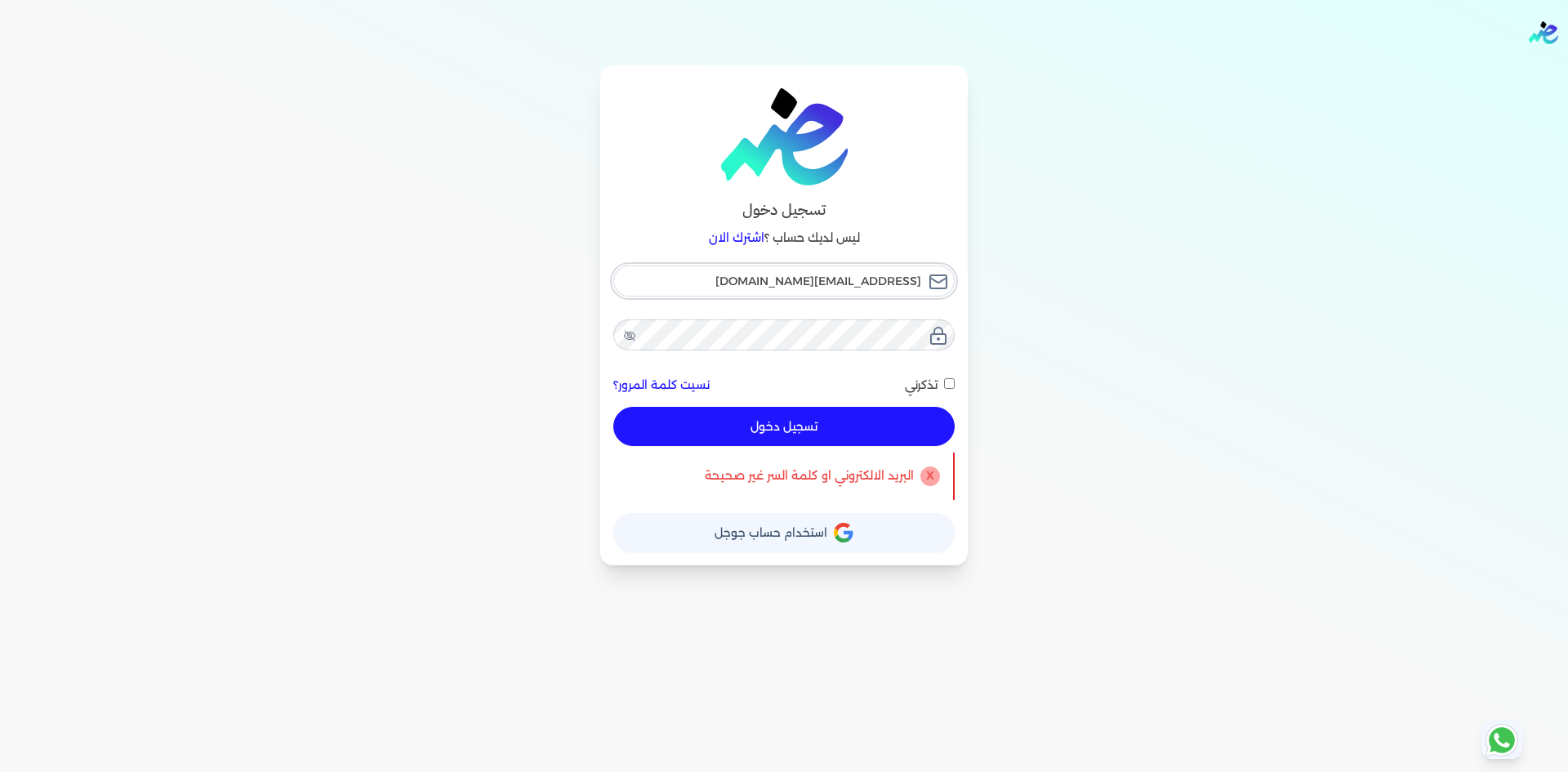
click at [830, 283] on input "[EMAIL_ADDRESS][DOMAIN_NAME]" at bounding box center [784, 280] width 341 height 31
type input "[EMAIL_ADDRESS][DOMAIN_NAME]"
checkbox input "false"
type input "[EMAIL_ADDRESS][DOMAIN_NAME]"
checkbox input "false"
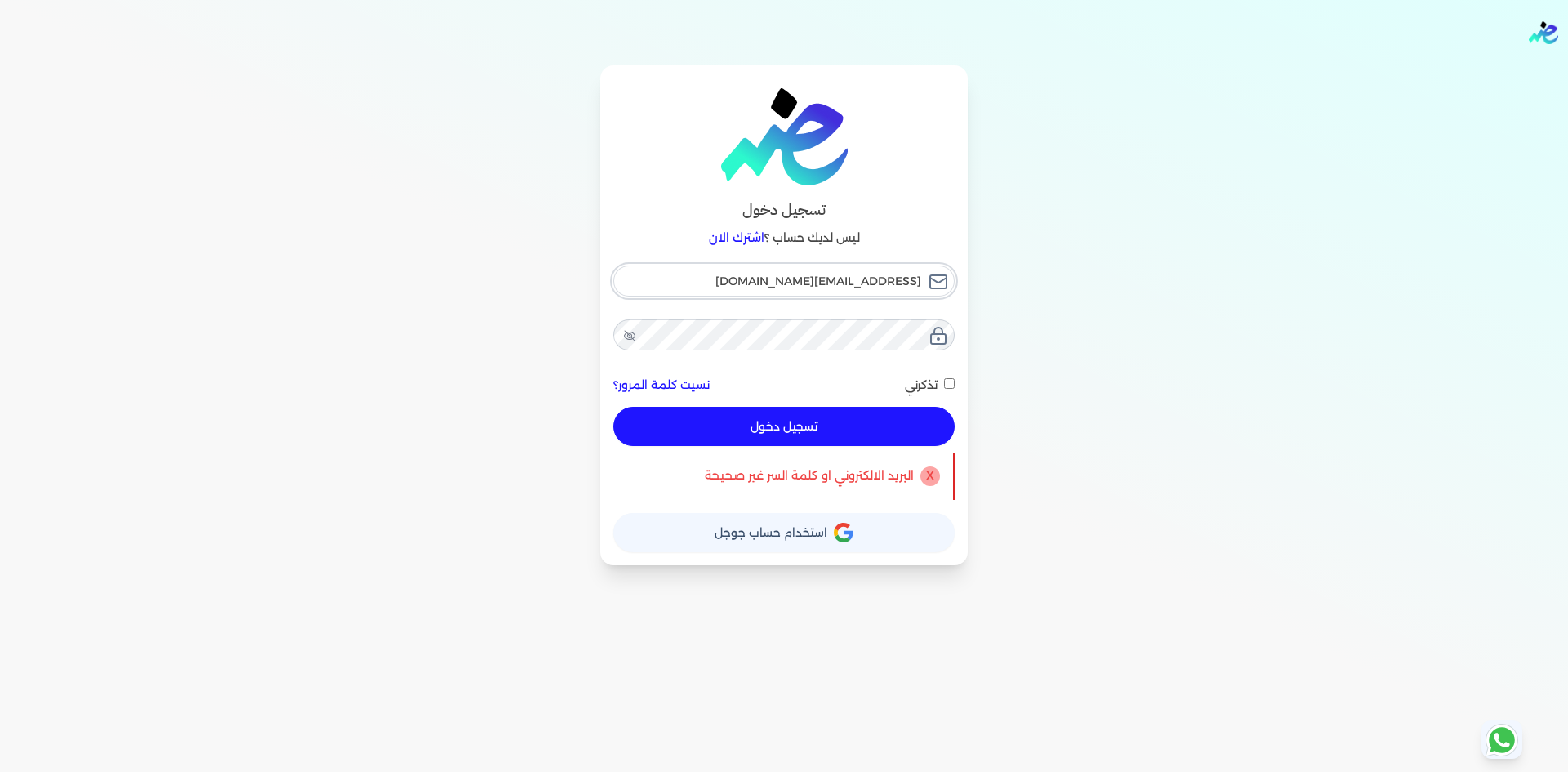
click at [828, 282] on input "[EMAIL_ADDRESS][DOMAIN_NAME]" at bounding box center [784, 280] width 341 height 31
type input "[EMAIL_ADDRESS][DOMAIN_NAME]"
checkbox input "false"
type input "[EMAIL_ADDRESS][DOMAIN_NAME]"
click at [803, 424] on button "تسجيل دخول" at bounding box center [784, 426] width 341 height 39
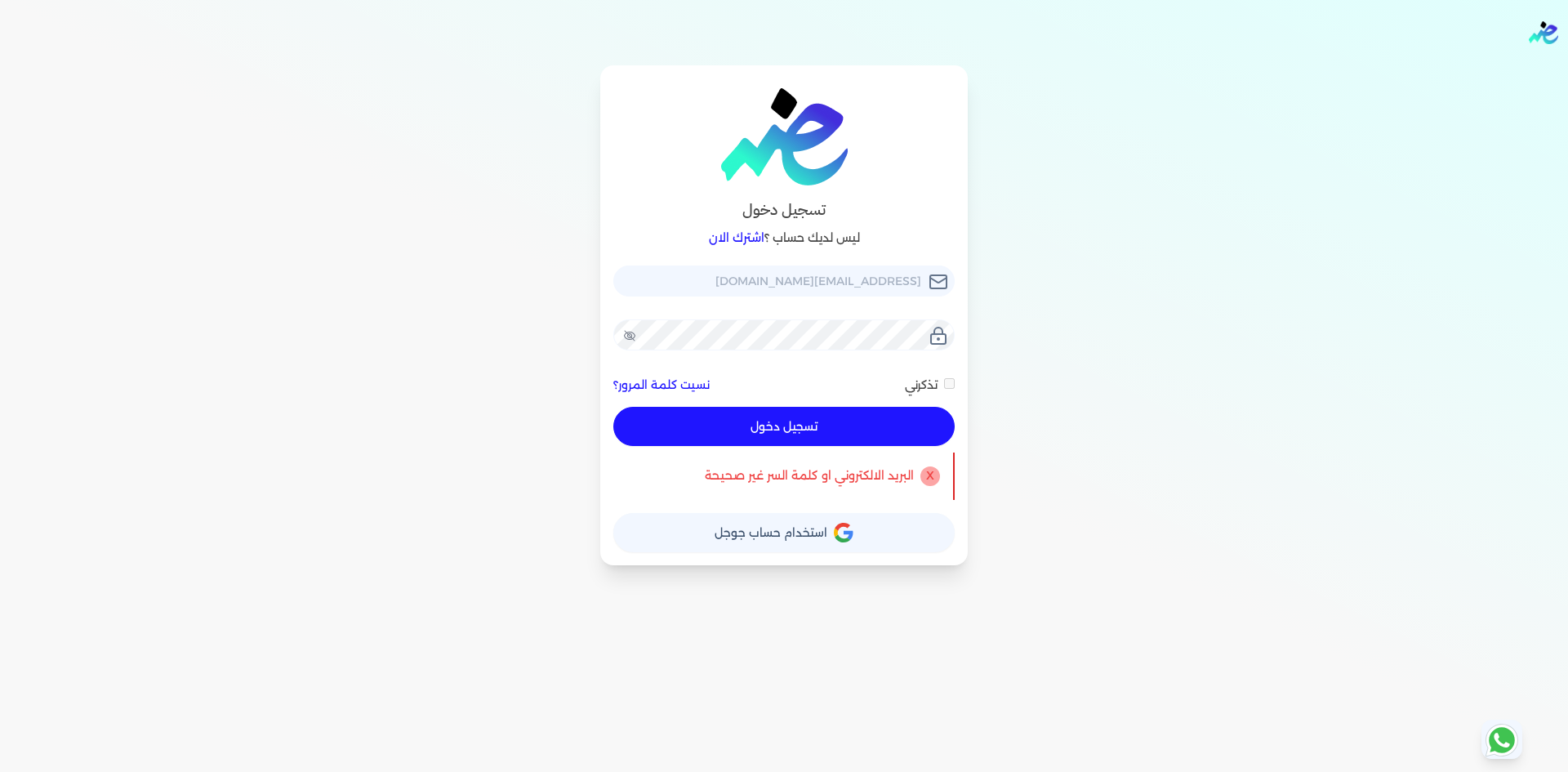
checkbox input "false"
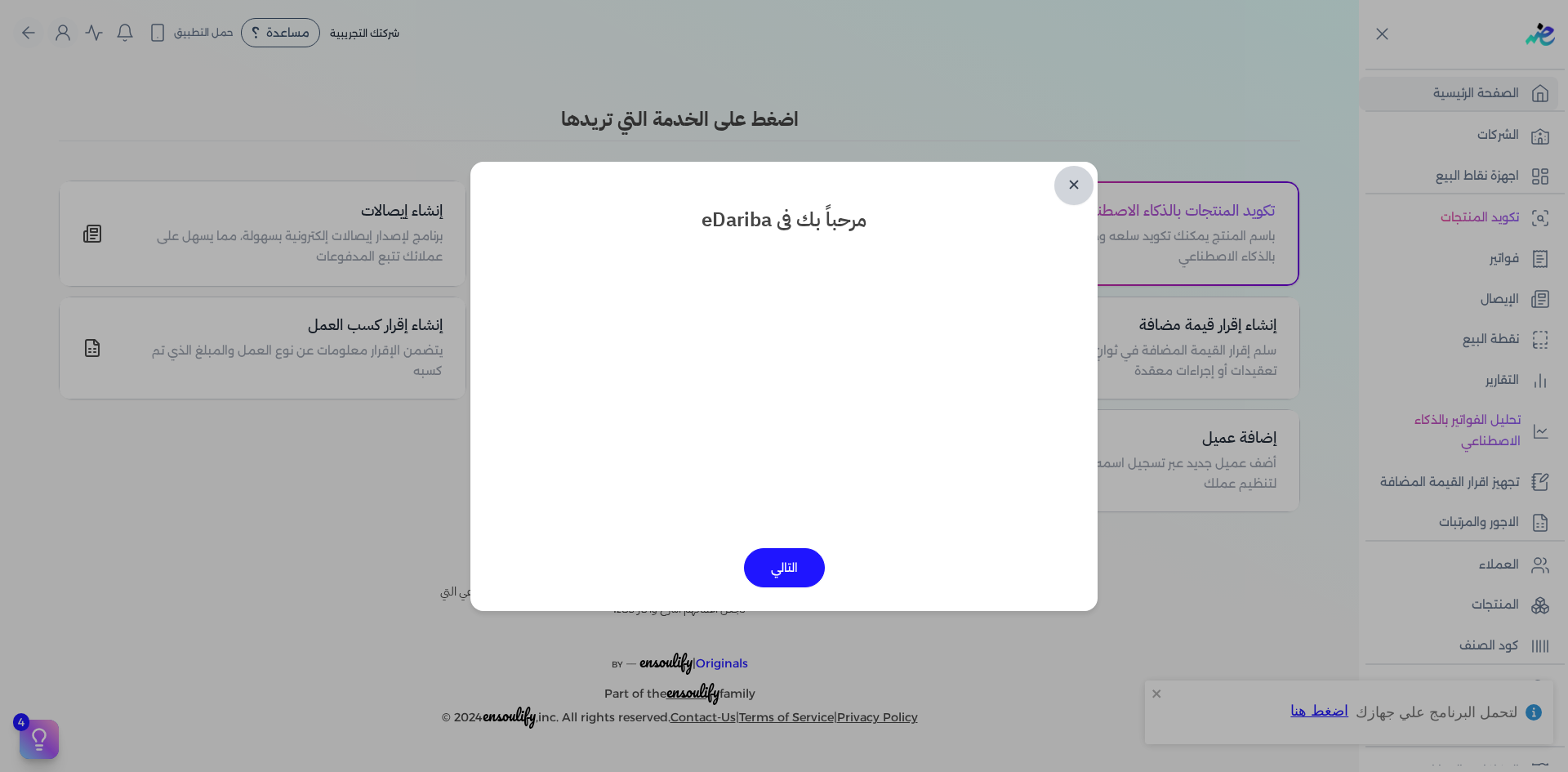
click at [1072, 176] on link "✕" at bounding box center [1074, 185] width 39 height 39
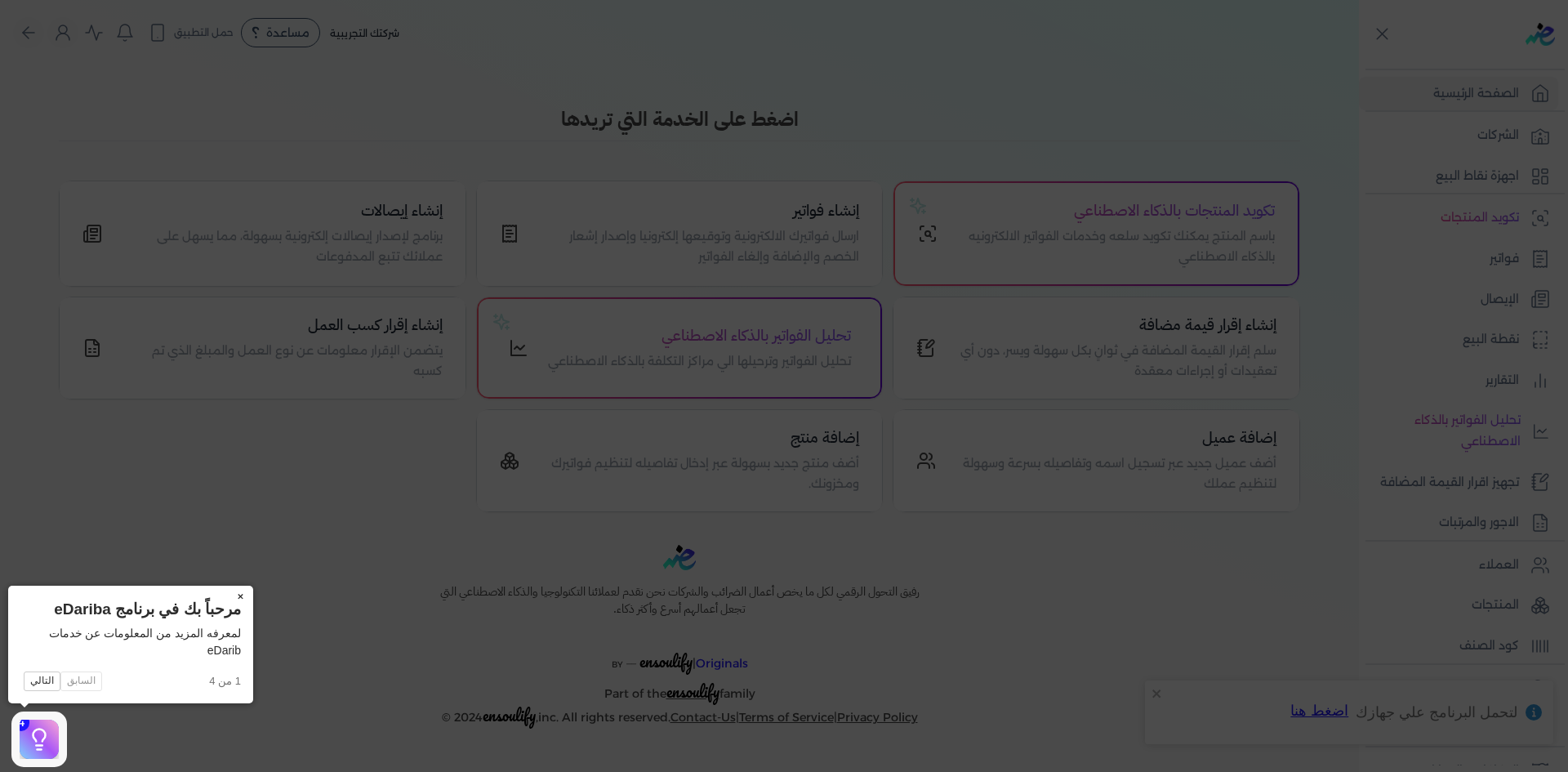
click at [1311, 134] on icon at bounding box center [784, 386] width 1568 height 772
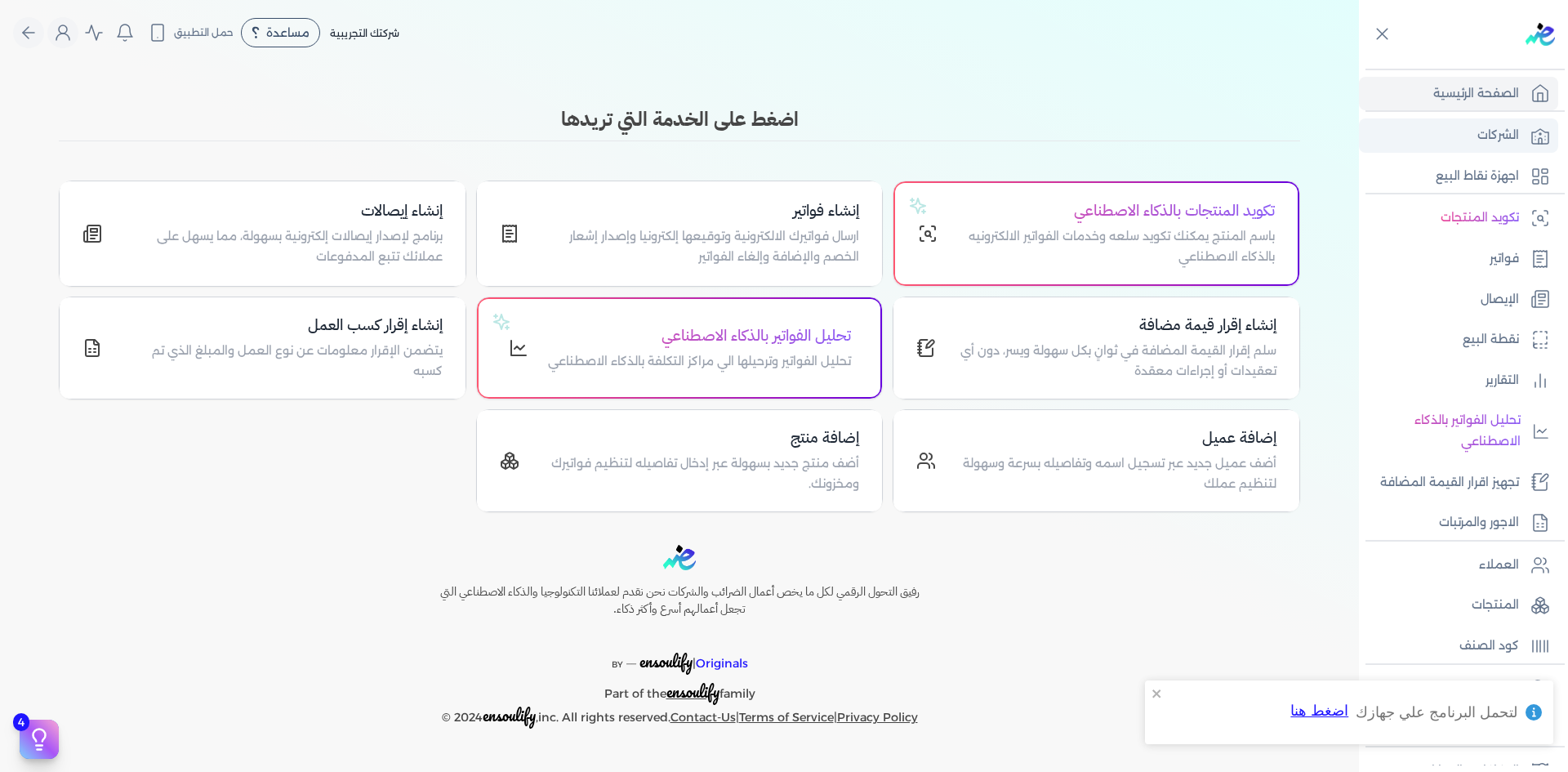
click at [1494, 133] on p "الشركات" at bounding box center [1498, 135] width 42 height 21
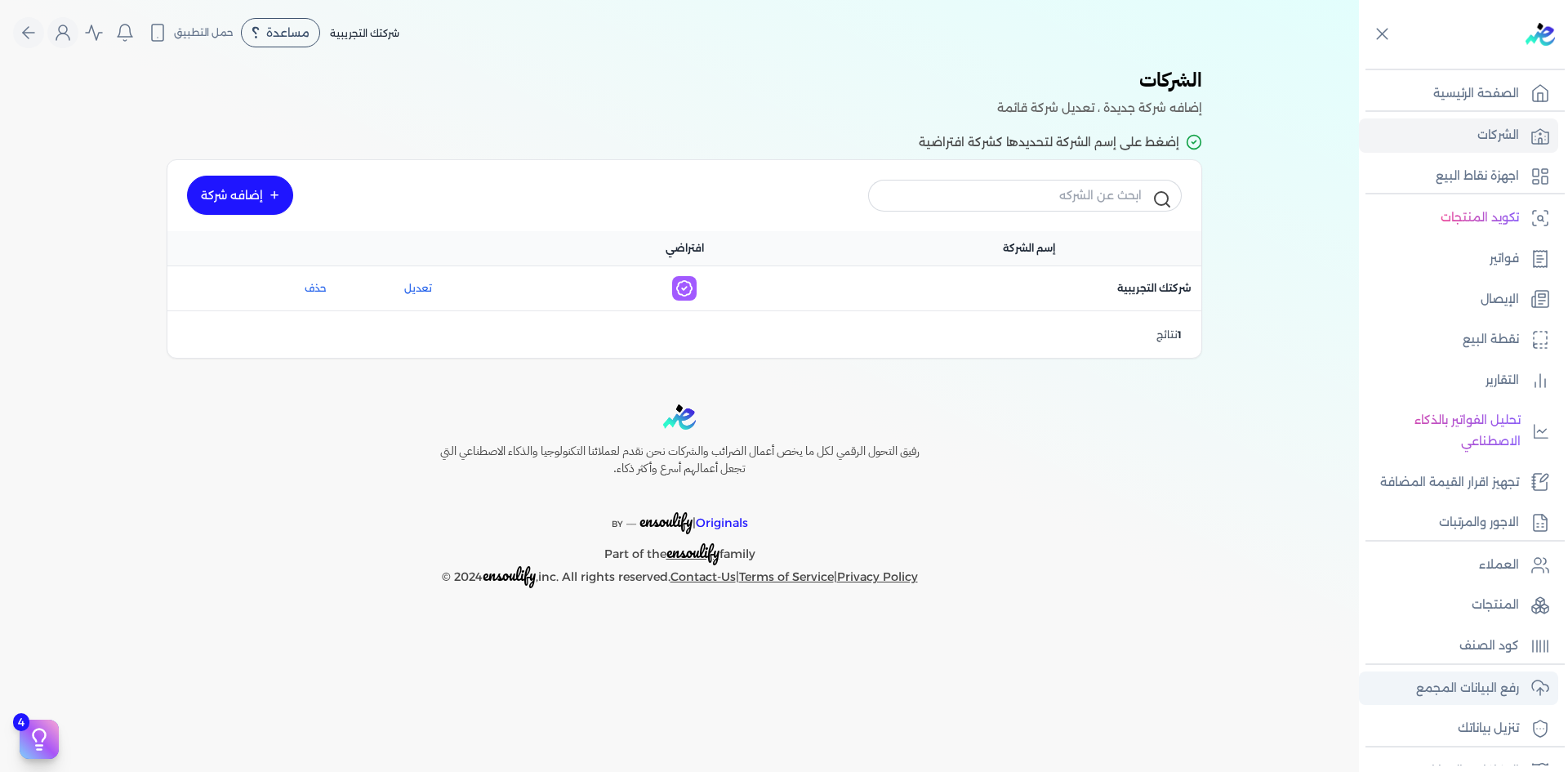
click at [1478, 686] on p "رفع البيانات المجمع" at bounding box center [1467, 689] width 103 height 21
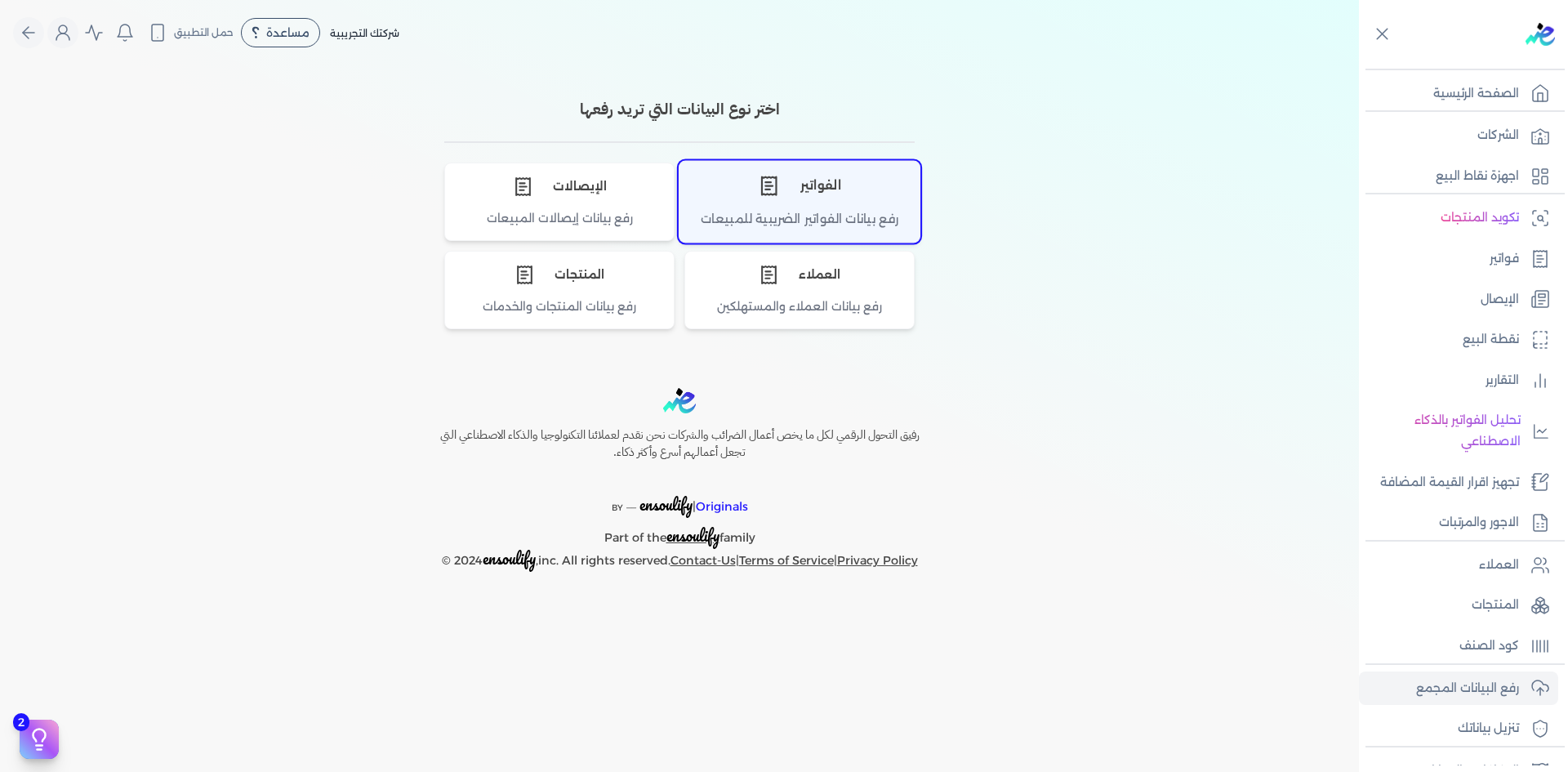
click at [787, 203] on div "الفواتير" at bounding box center [799, 185] width 240 height 49
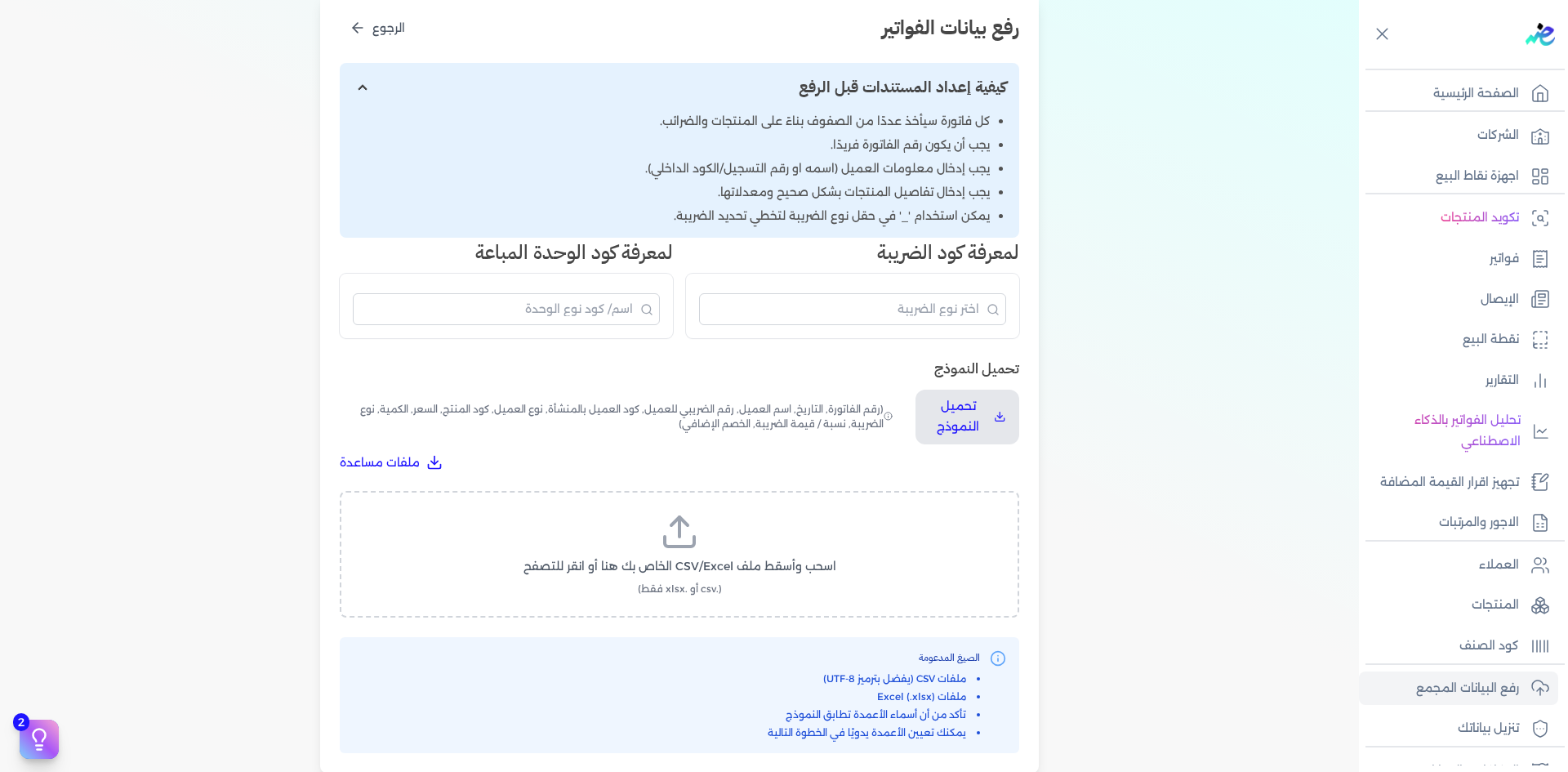
scroll to position [217, 0]
click at [987, 411] on p "تحميل النموذج" at bounding box center [957, 416] width 58 height 42
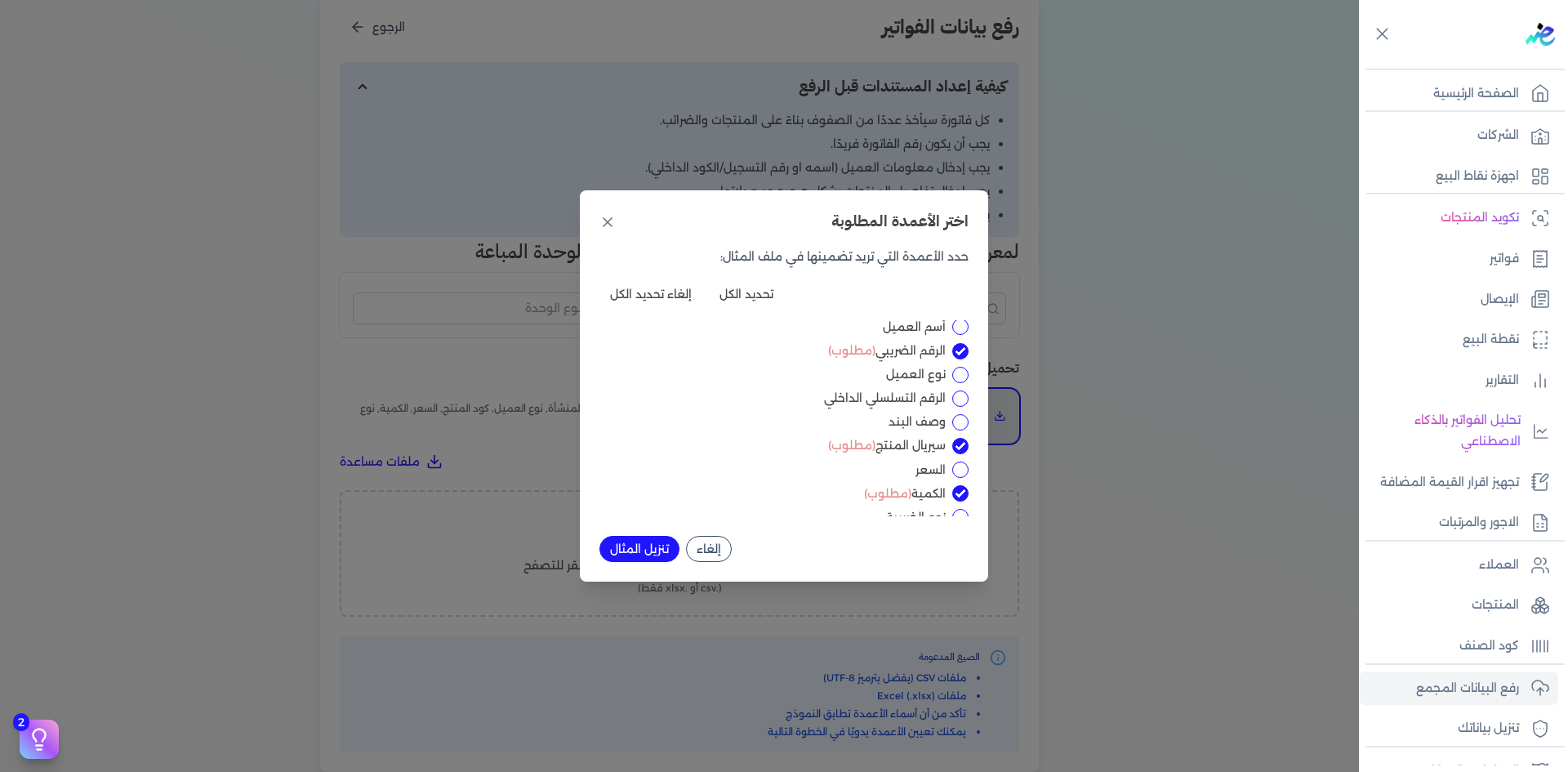
scroll to position [50, 0]
click at [963, 374] on input "نوع العميل" at bounding box center [961, 374] width 17 height 17
checkbox input "true"
click at [658, 554] on button "تنزيل المثال" at bounding box center [639, 549] width 80 height 26
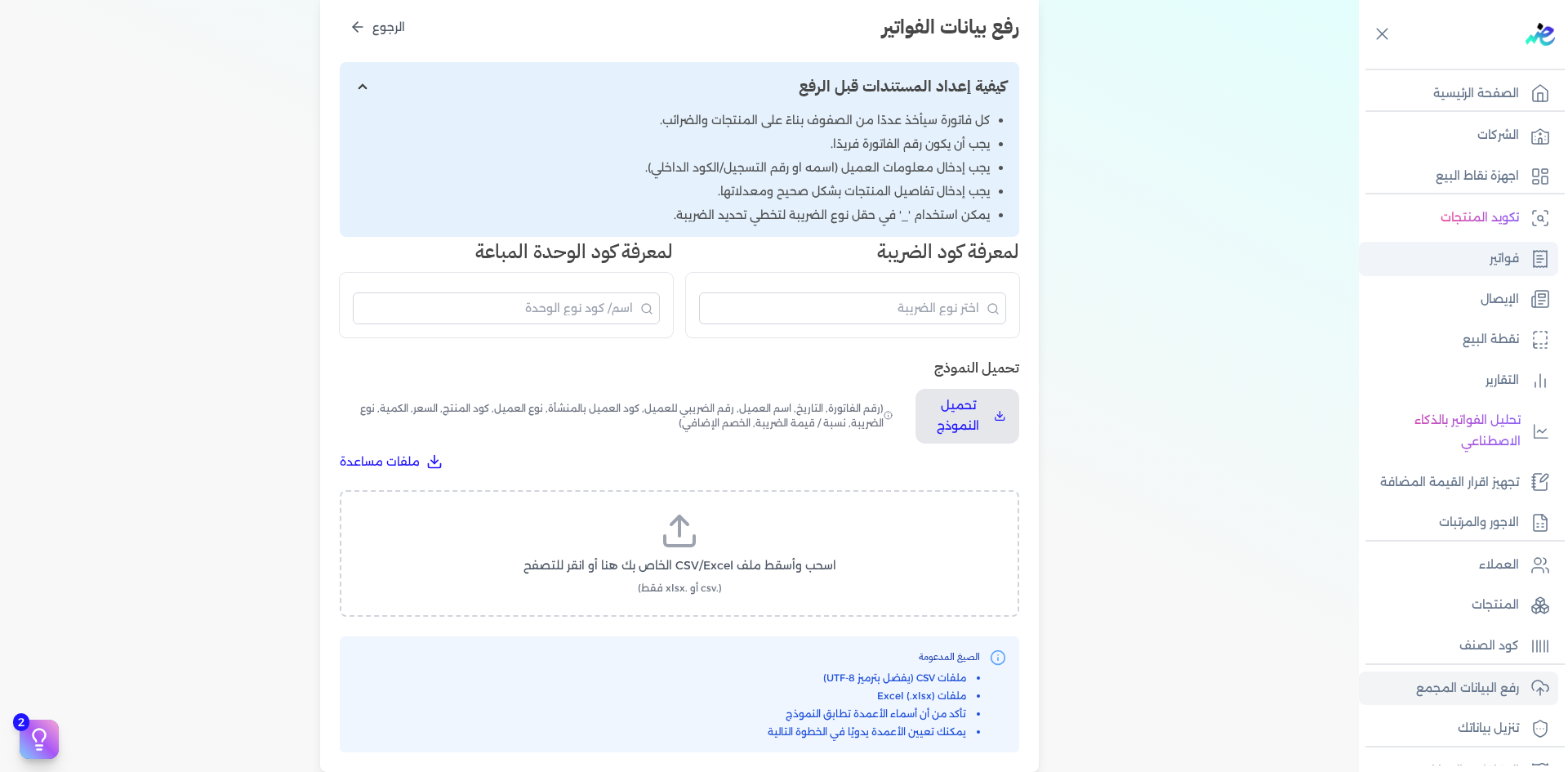
click at [1533, 272] on link "فواتير" at bounding box center [1459, 259] width 199 height 34
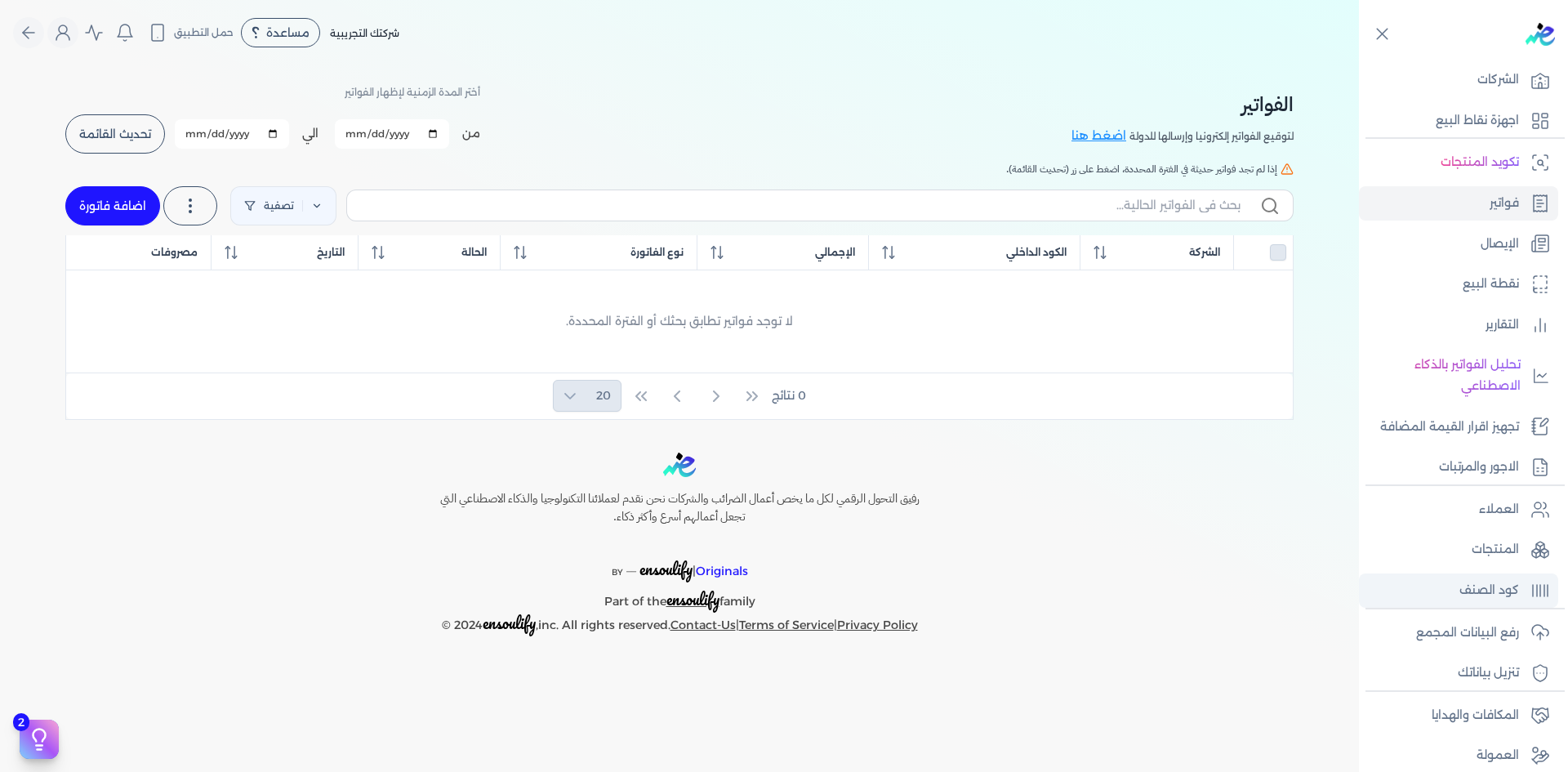
scroll to position [110, 0]
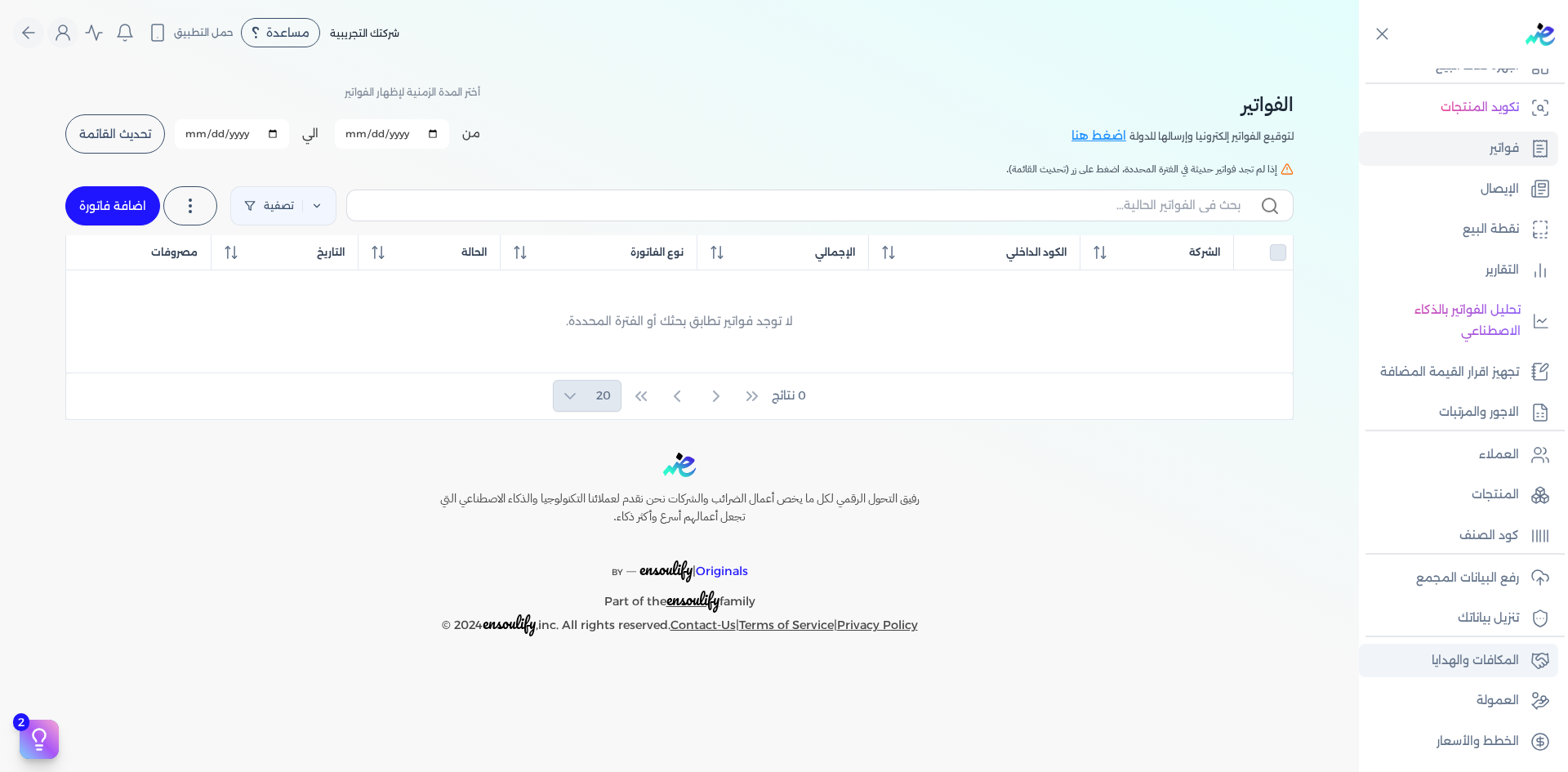
click at [1472, 666] on p "المكافات والهدايا" at bounding box center [1475, 661] width 87 height 21
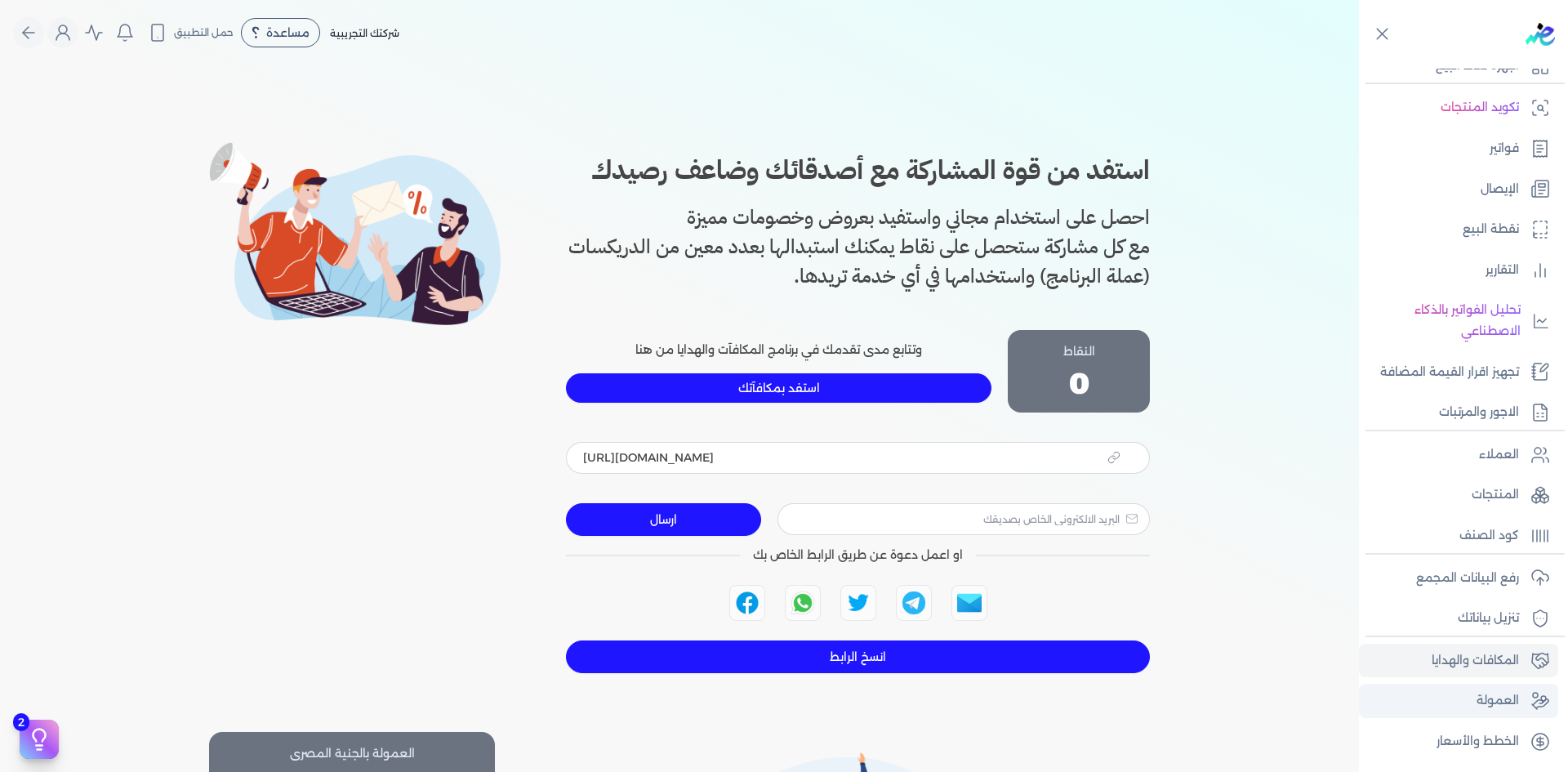
click at [1515, 706] on p "العمولة" at bounding box center [1498, 701] width 43 height 21
click at [1486, 699] on p "العمولة" at bounding box center [1498, 701] width 43 height 21
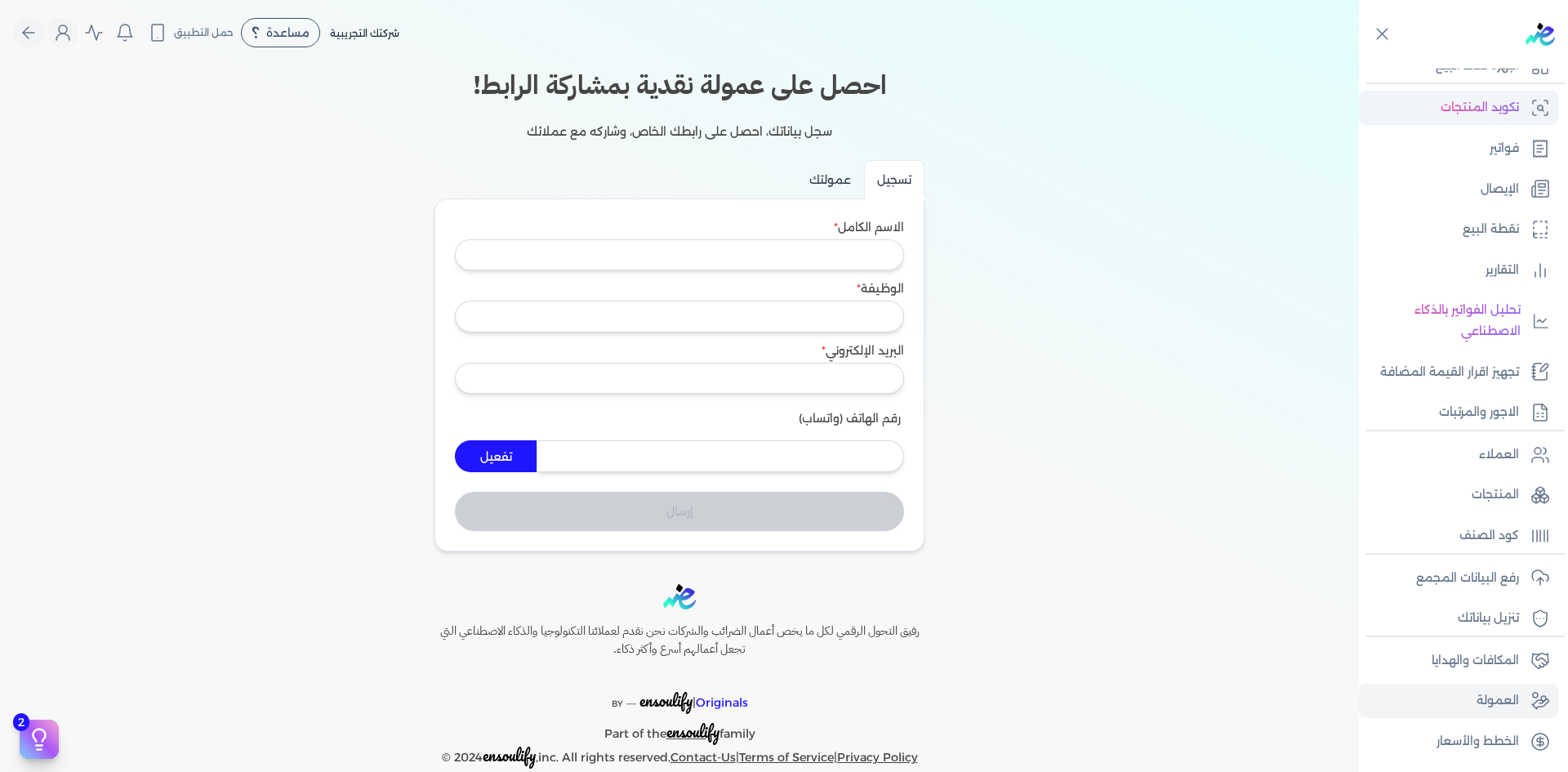
click at [1485, 116] on p "تكويد المنتجات" at bounding box center [1480, 108] width 79 height 21
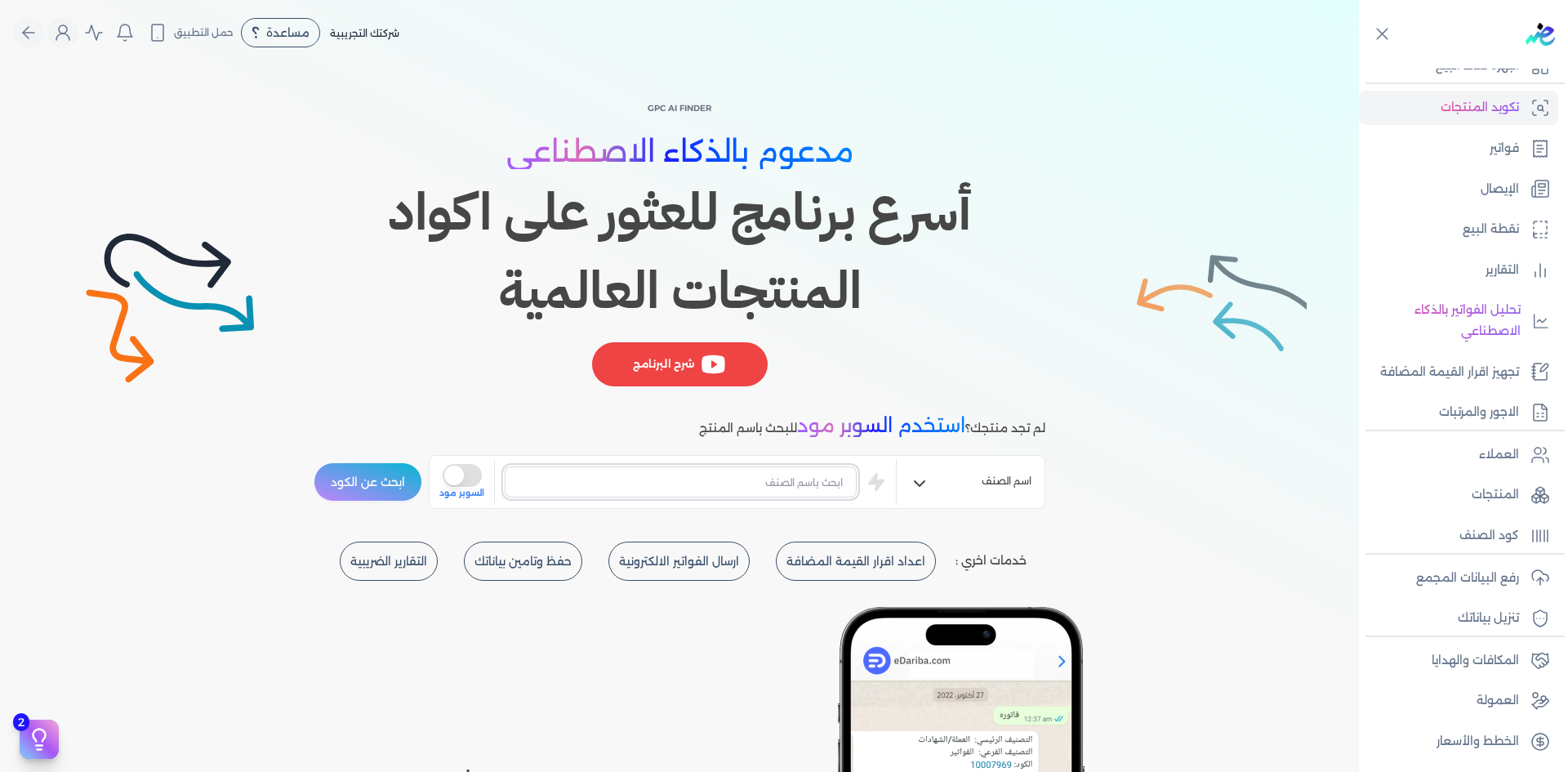
click at [728, 476] on input "text" at bounding box center [681, 481] width 352 height 31
type input "chair"
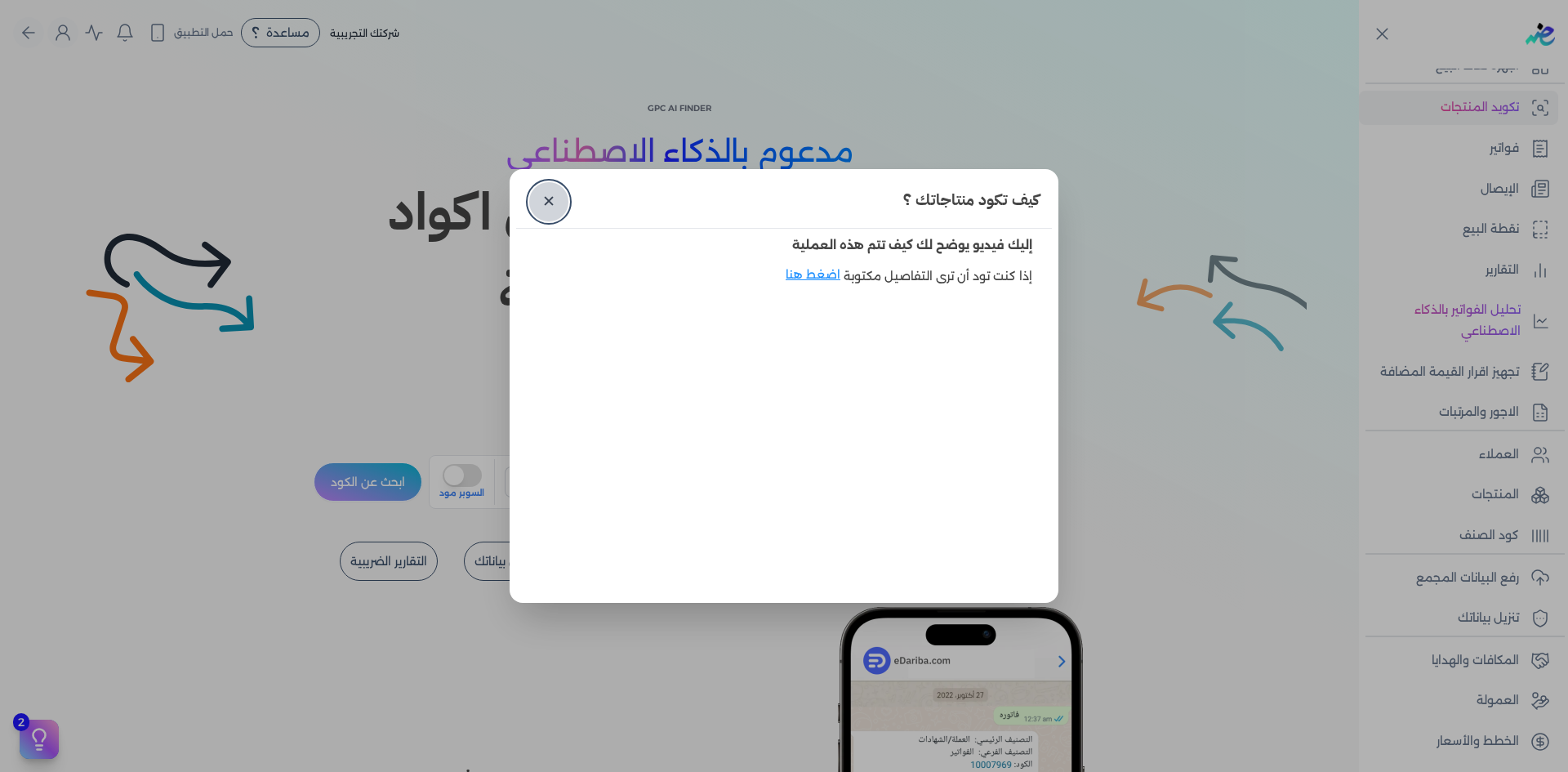
click at [562, 199] on link "✕" at bounding box center [549, 202] width 39 height 39
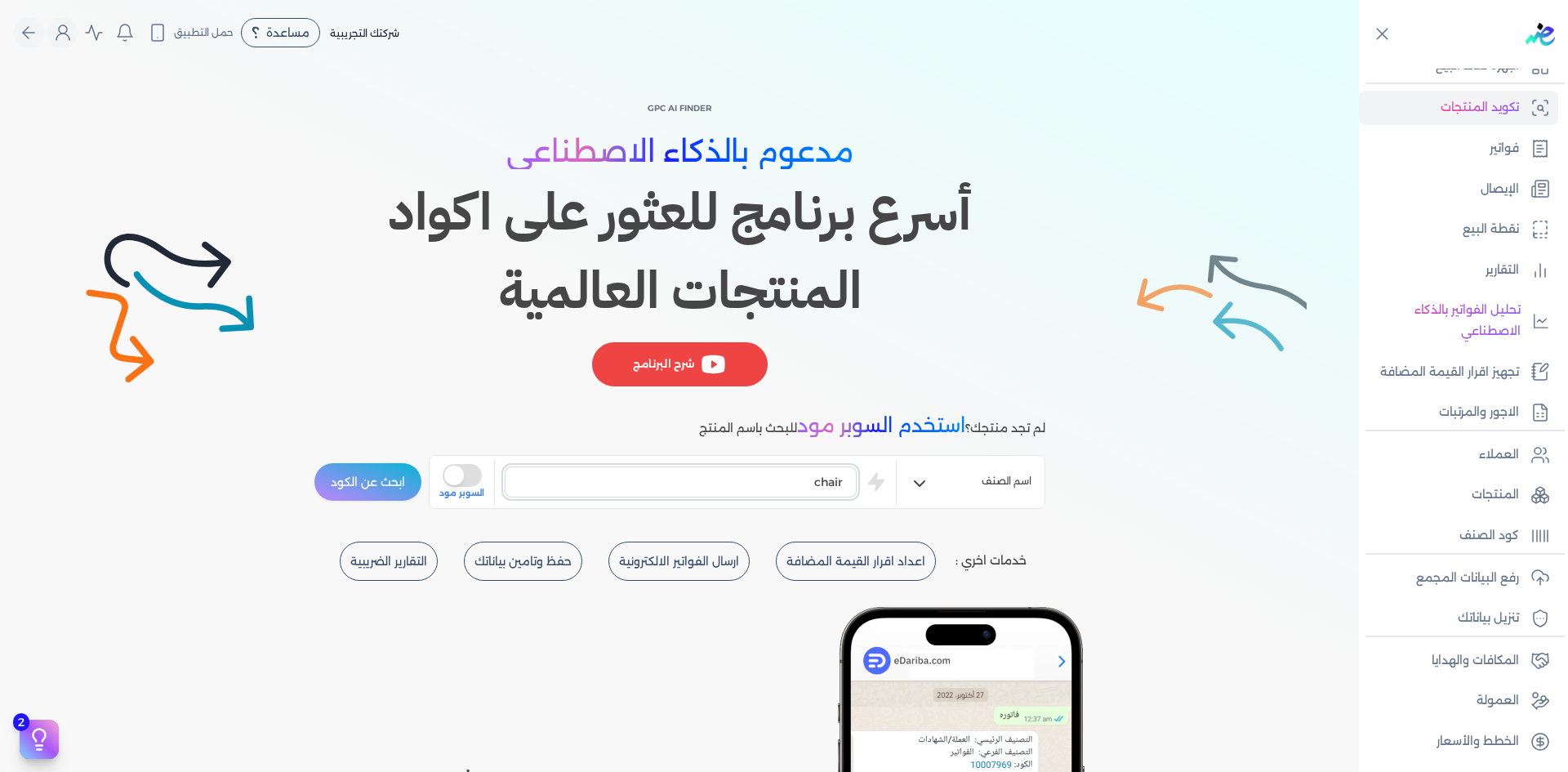
click at [823, 488] on input "chair" at bounding box center [681, 481] width 352 height 31
